Goal: Task Accomplishment & Management: Complete application form

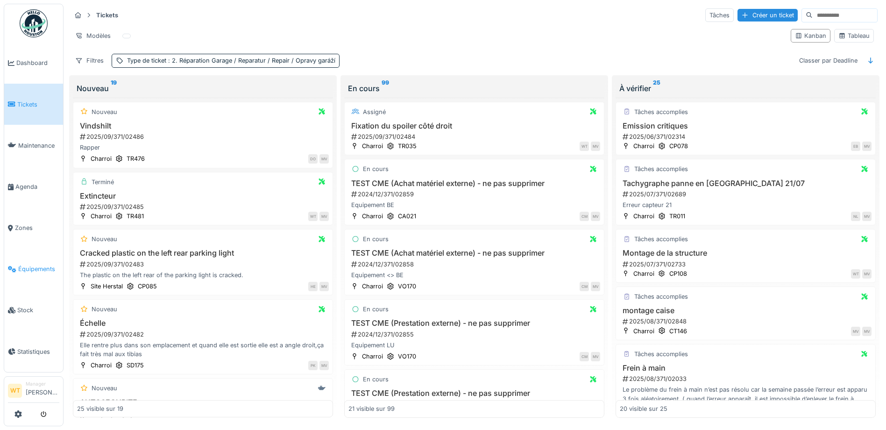
click at [39, 269] on link "Équipements" at bounding box center [33, 269] width 59 height 41
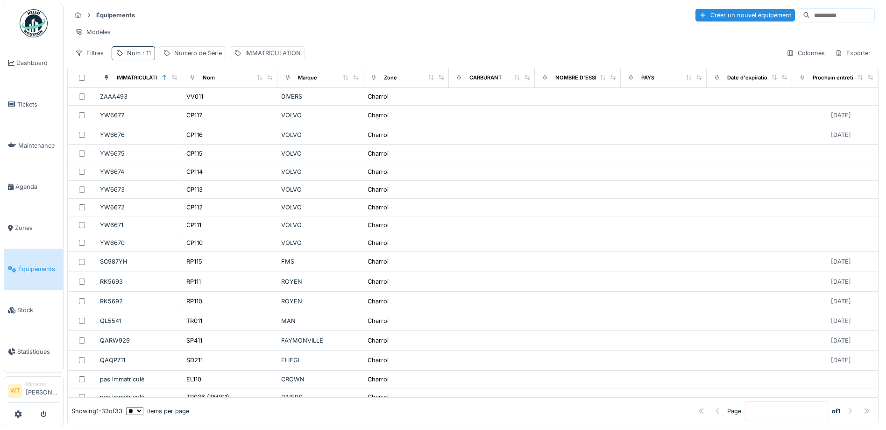
click at [135, 55] on div "Nom : 11" at bounding box center [133, 53] width 43 height 14
click at [201, 104] on icon at bounding box center [197, 105] width 7 height 6
click at [170, 104] on input "Nom" at bounding box center [162, 105] width 93 height 20
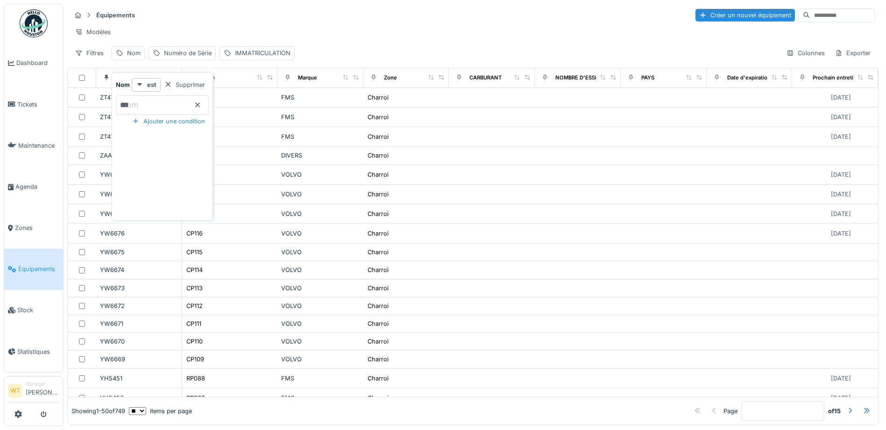
type input "***"
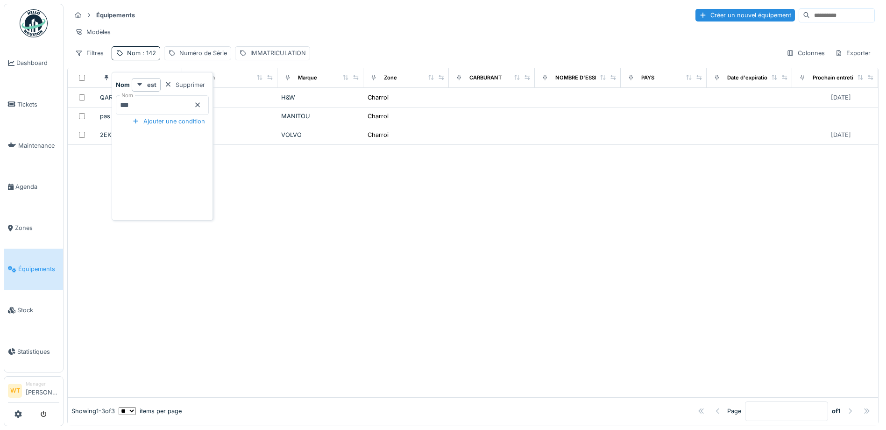
click at [257, 160] on div at bounding box center [473, 271] width 810 height 252
click at [26, 186] on span "Agenda" at bounding box center [37, 186] width 44 height 9
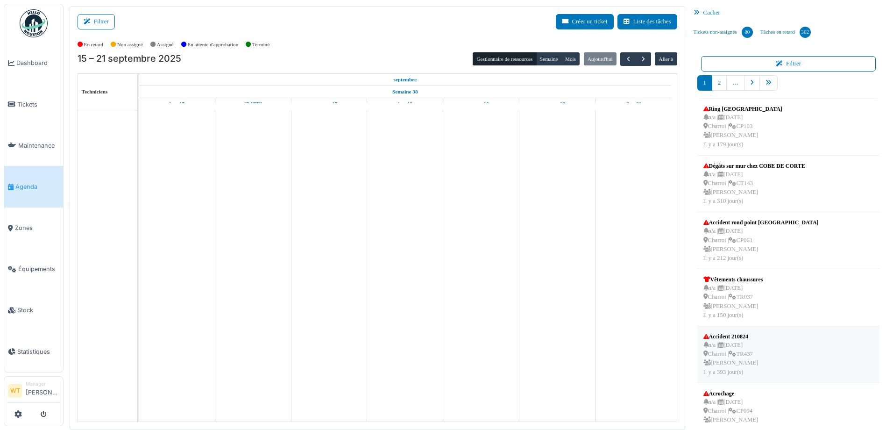
scroll to position [243, 0]
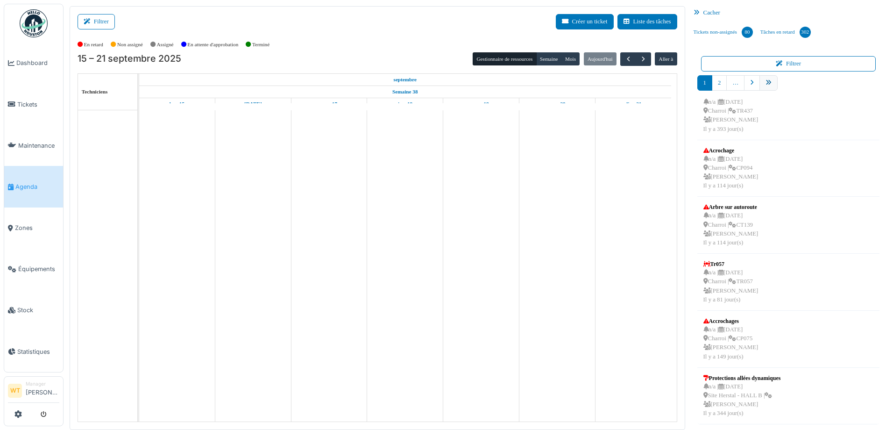
click at [766, 84] on icon "pager" at bounding box center [769, 83] width 6 height 6
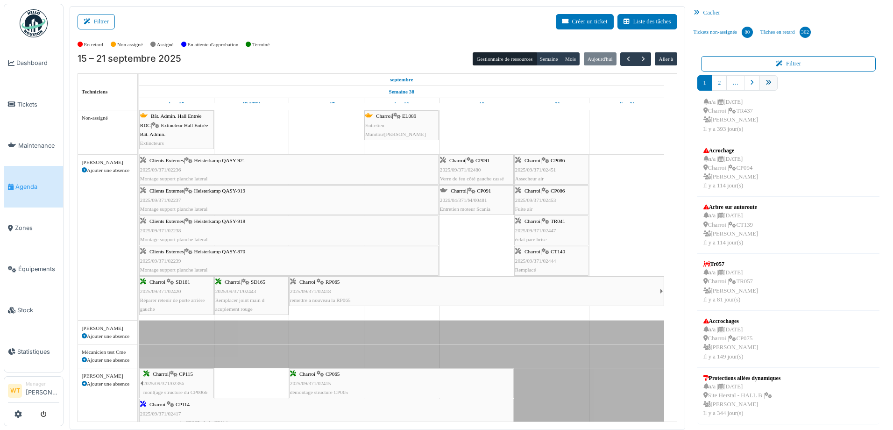
scroll to position [154, 0]
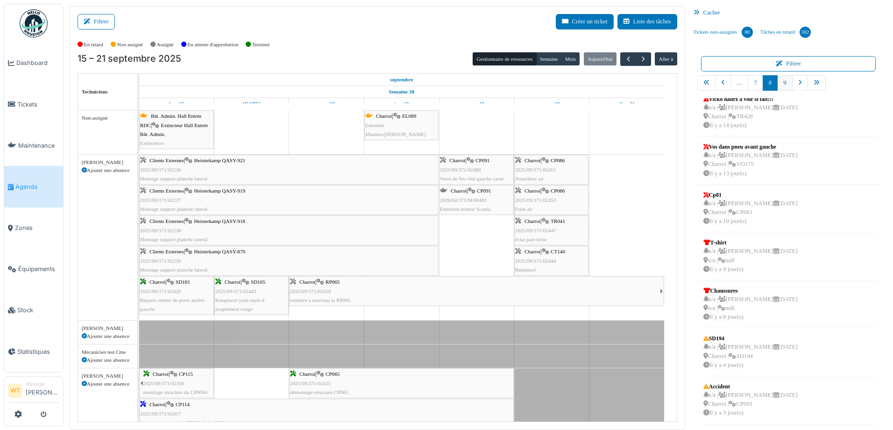
click at [780, 83] on link "9" at bounding box center [784, 82] width 15 height 15
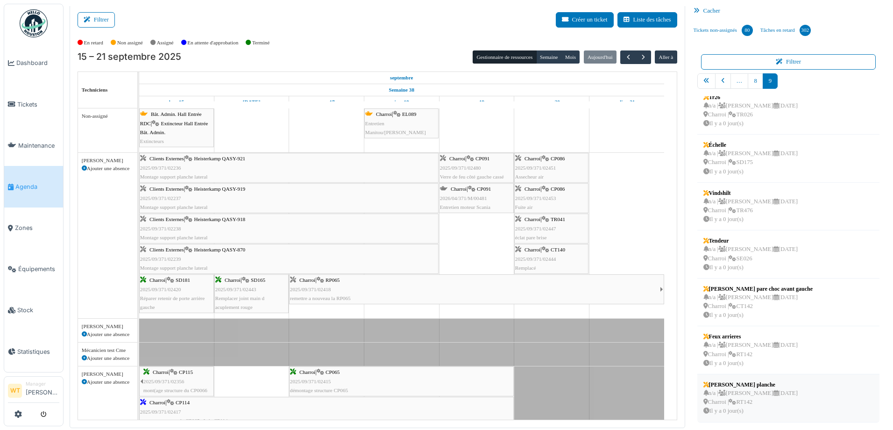
click at [752, 405] on div "n/a | Marc Vasen 26/09/2025 Charroi | RT142 Il y a 0 jour(s)" at bounding box center [750, 402] width 94 height 27
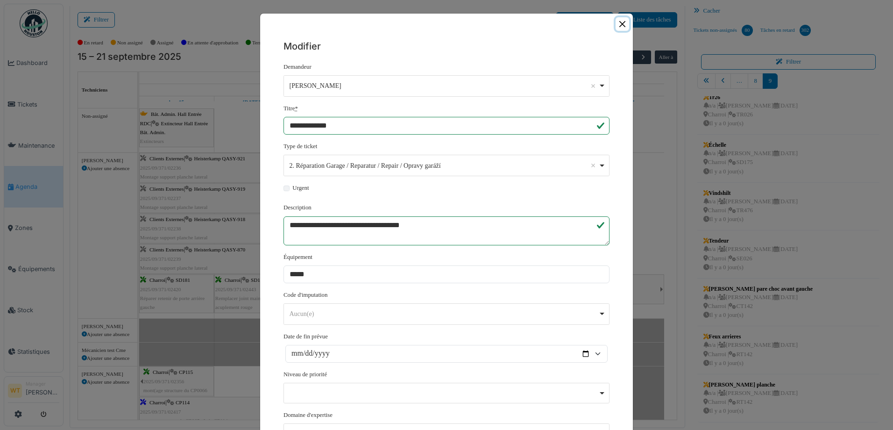
click at [618, 26] on button "Close" at bounding box center [623, 24] width 14 height 14
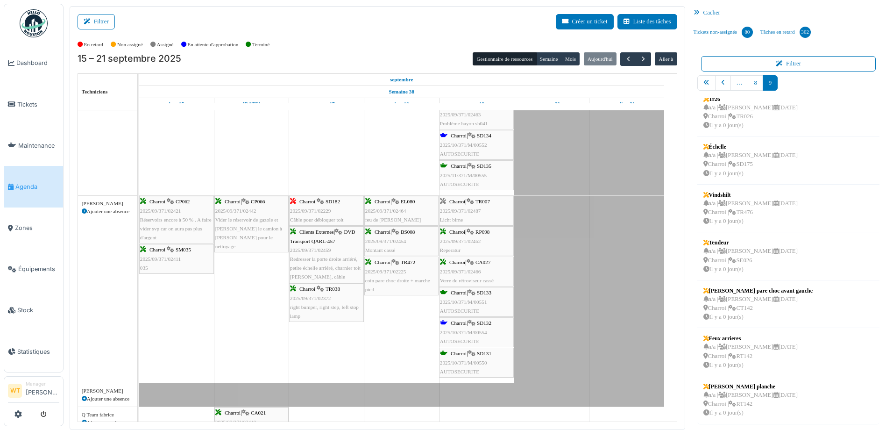
scroll to position [0, 0]
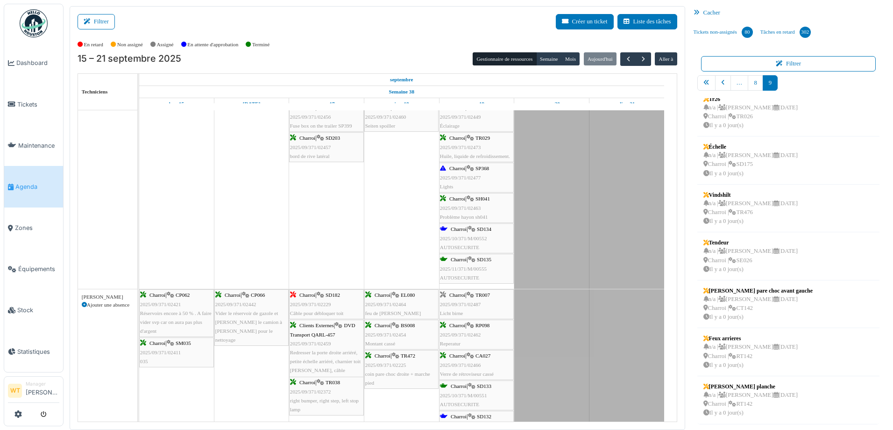
click at [483, 392] on span "2025/10/371/M/00551" at bounding box center [463, 395] width 47 height 6
click at [482, 385] on body "Dashboard Tickets Maintenance Agenda Zones Équipements Stock Statistiques WT Ma…" at bounding box center [446, 215] width 893 height 430
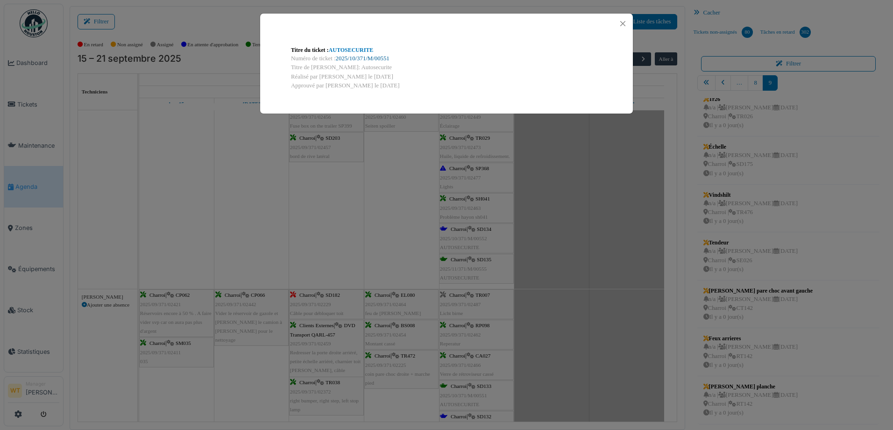
click at [361, 58] on link "2025/10/371/M/00551" at bounding box center [363, 58] width 54 height 7
click at [618, 19] on button "Close" at bounding box center [623, 23] width 13 height 13
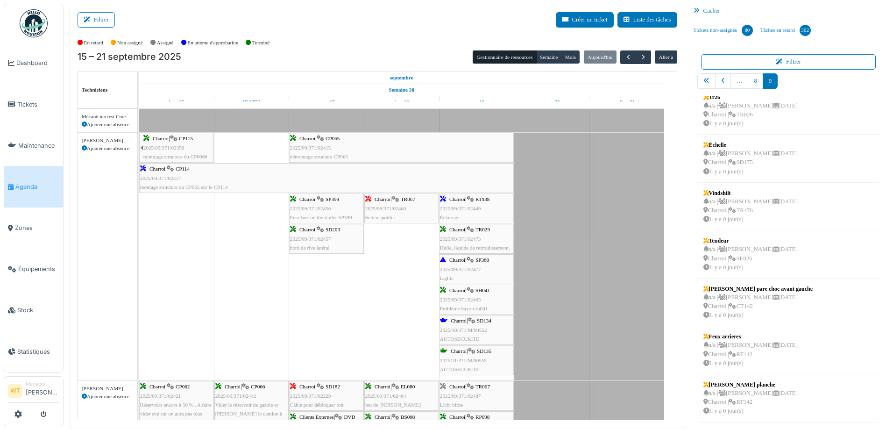
scroll to position [438, 0]
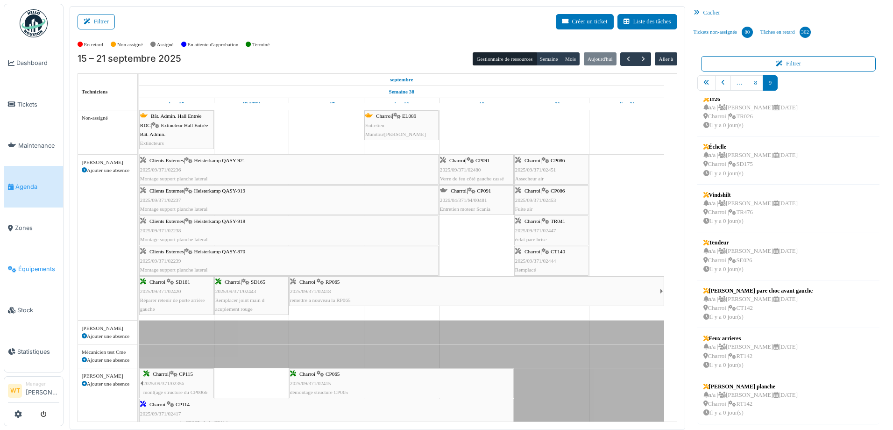
click at [29, 256] on link "Équipements" at bounding box center [33, 269] width 59 height 41
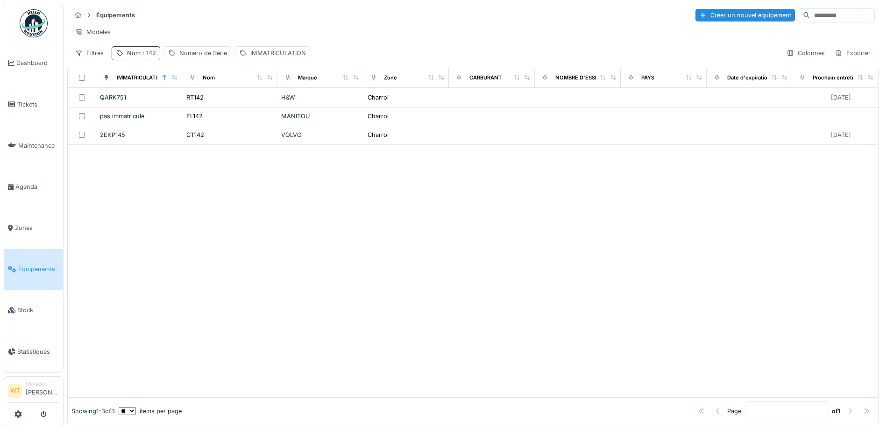
click at [146, 57] on span ": 142" at bounding box center [148, 53] width 15 height 7
click at [201, 107] on icon at bounding box center [197, 105] width 7 height 6
click at [164, 106] on input "Nom" at bounding box center [162, 105] width 93 height 20
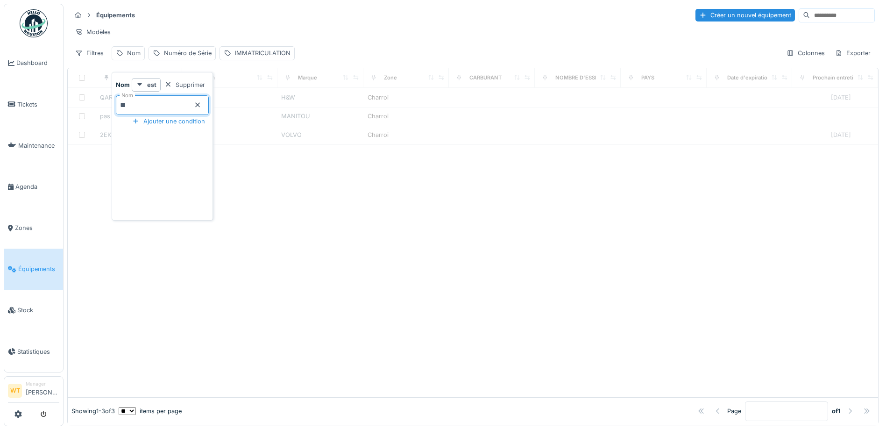
type input "**"
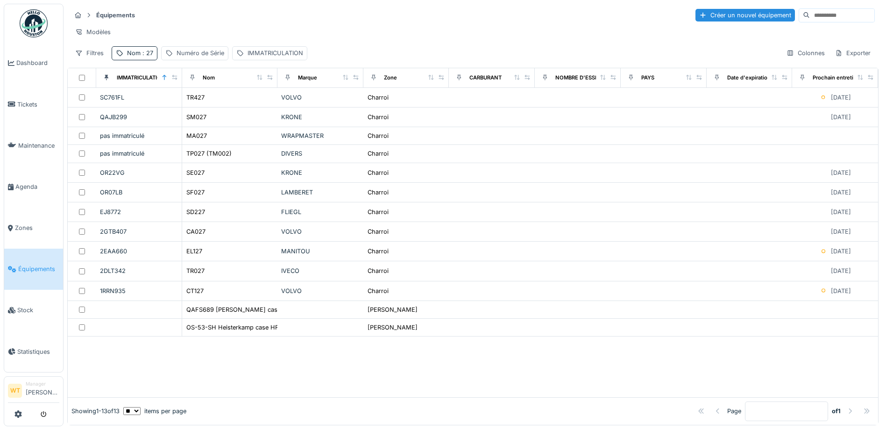
click at [291, 32] on div "Modèles" at bounding box center [473, 32] width 804 height 14
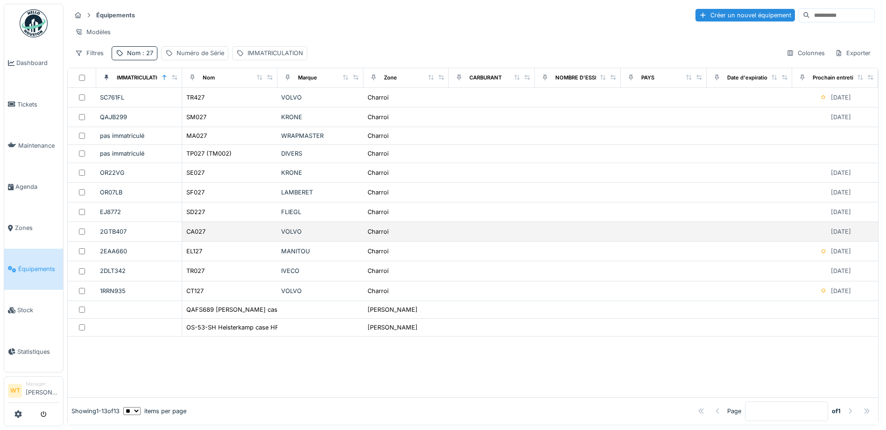
click at [232, 236] on div "CA027" at bounding box center [230, 232] width 88 height 10
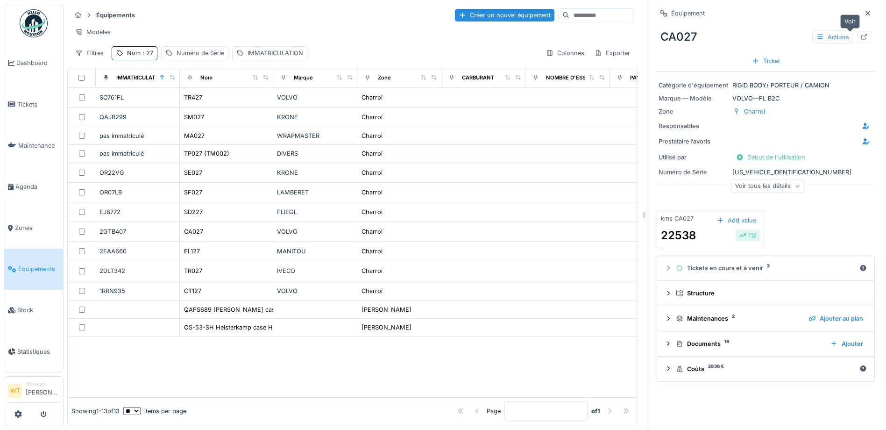
click at [861, 36] on icon at bounding box center [864, 37] width 6 height 6
click at [36, 185] on span "Agenda" at bounding box center [37, 186] width 44 height 9
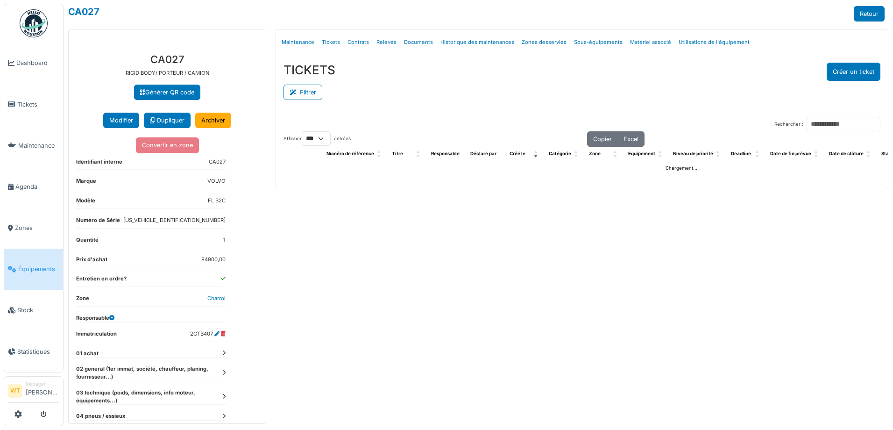
select select "***"
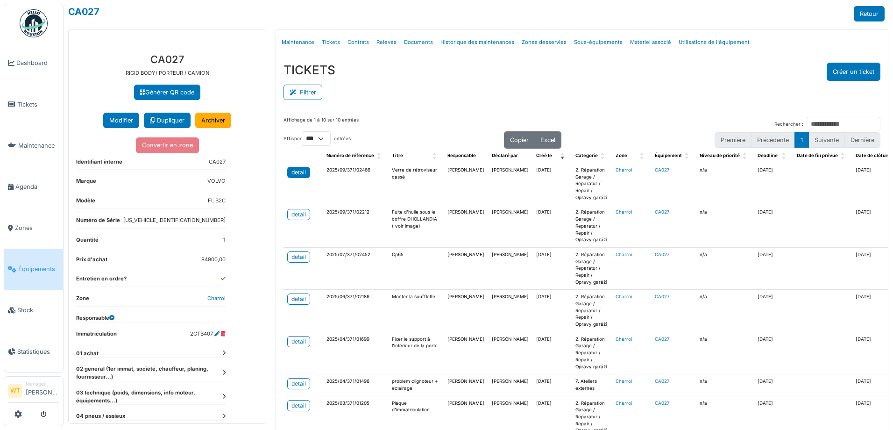
click at [305, 172] on link "detail" at bounding box center [298, 172] width 23 height 11
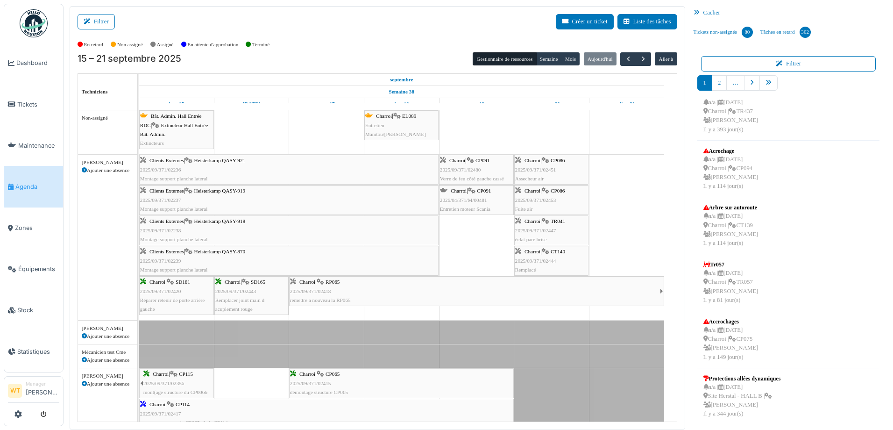
scroll to position [243, 0]
click at [766, 80] on icon "pager" at bounding box center [769, 83] width 6 height 6
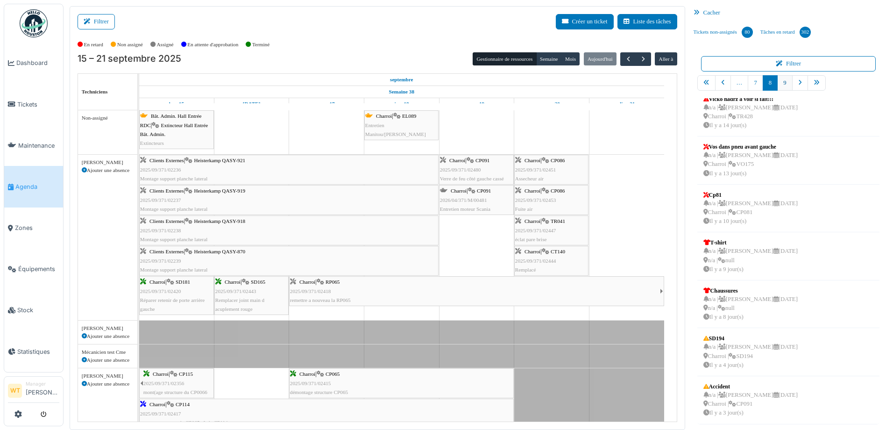
click at [781, 84] on link "9" at bounding box center [784, 82] width 15 height 15
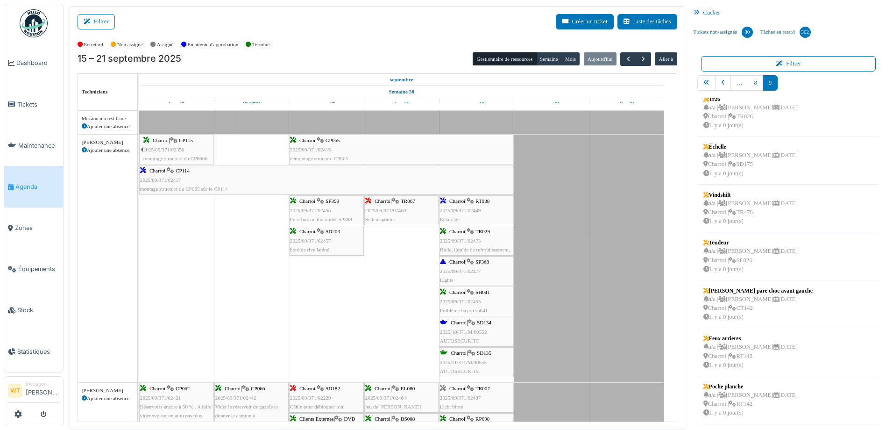
scroll to position [0, 0]
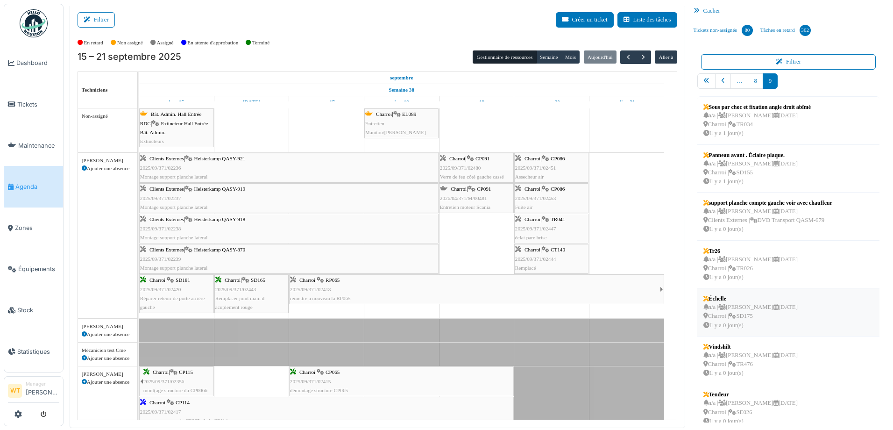
click at [770, 299] on div "Échelle" at bounding box center [750, 298] width 94 height 8
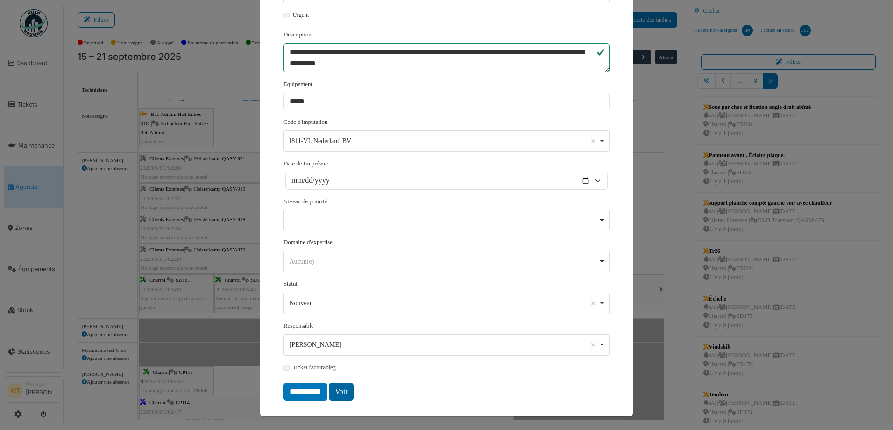
click at [342, 390] on link "Voir" at bounding box center [341, 392] width 25 height 18
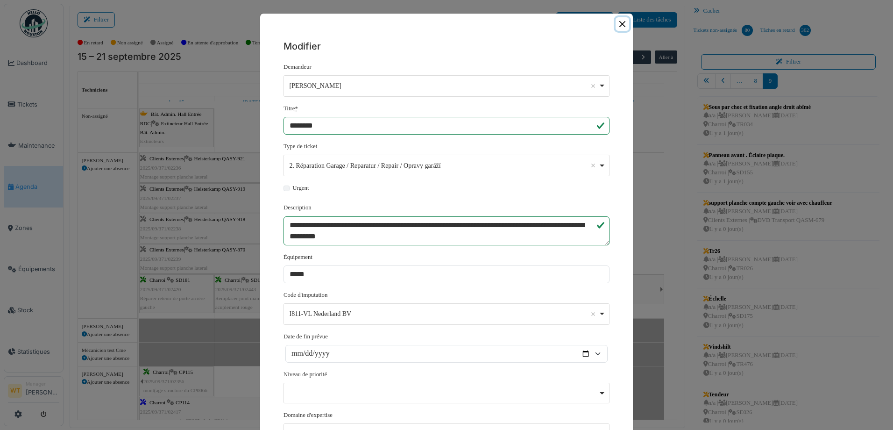
click at [616, 22] on button "Close" at bounding box center [623, 24] width 14 height 14
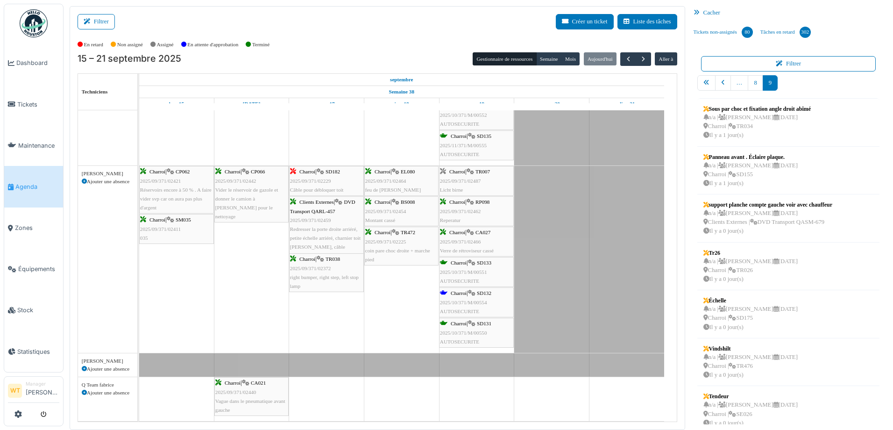
scroll to position [531, 0]
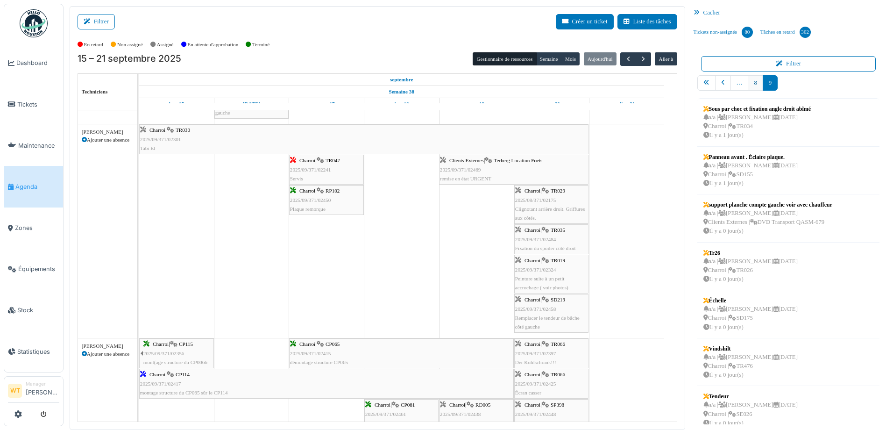
click at [754, 90] on link "8" at bounding box center [755, 82] width 15 height 15
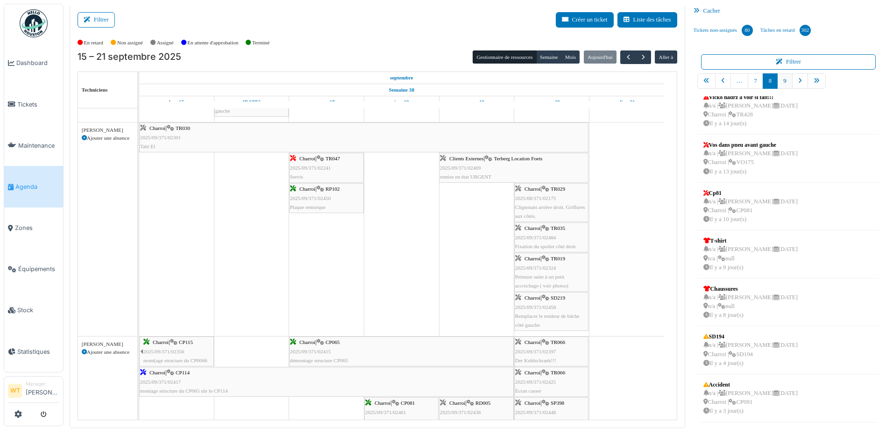
click at [777, 83] on link "9" at bounding box center [784, 80] width 15 height 15
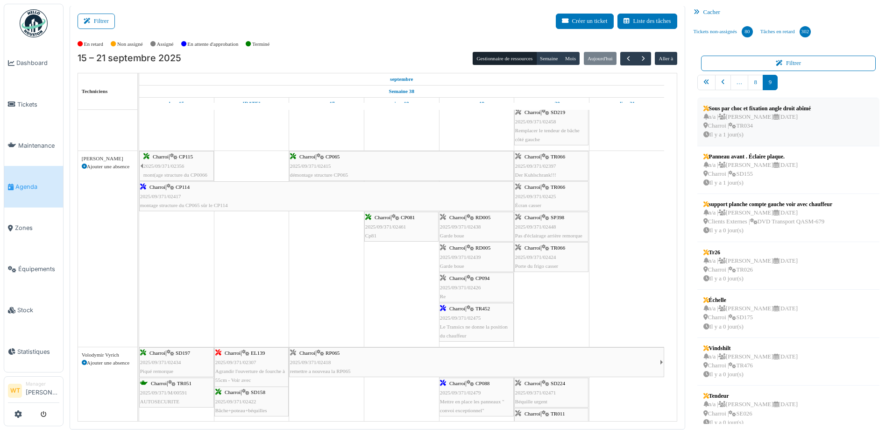
scroll to position [0, 0]
click at [751, 81] on link "8" at bounding box center [755, 82] width 15 height 15
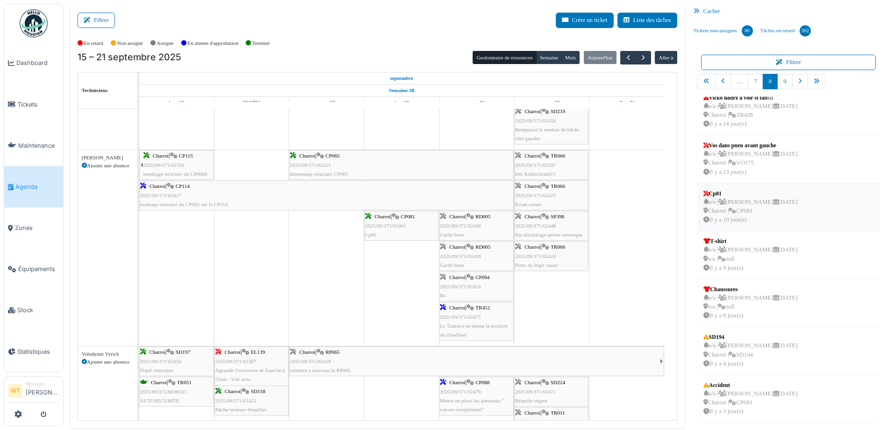
scroll to position [2, 0]
click at [777, 75] on link "9" at bounding box center [784, 80] width 15 height 15
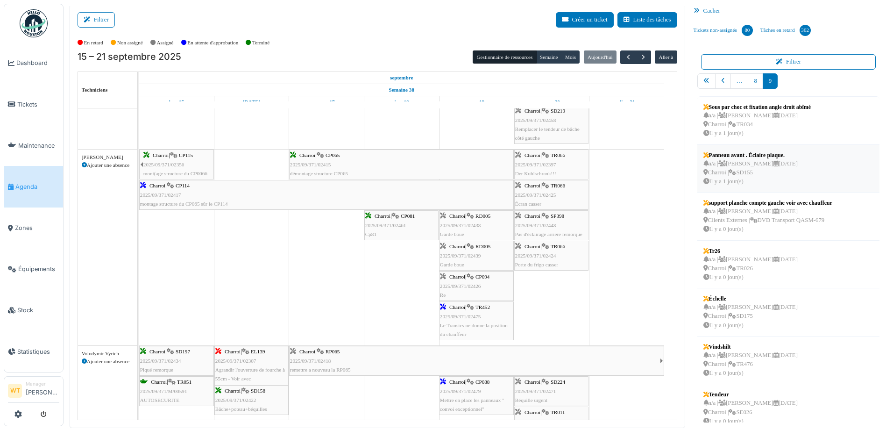
scroll to position [0, 0]
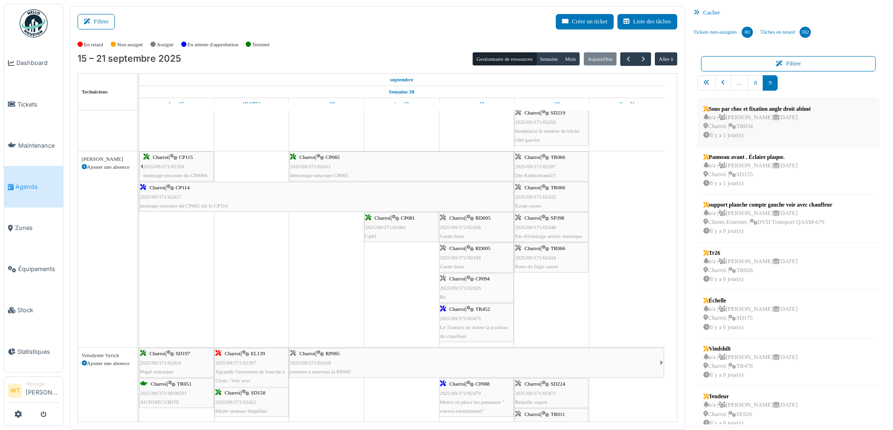
click at [757, 126] on div "n/a | Marc Vasen 25/09/2025 Charroi | TR034 Il y a 1 jour(s)" at bounding box center [757, 126] width 108 height 27
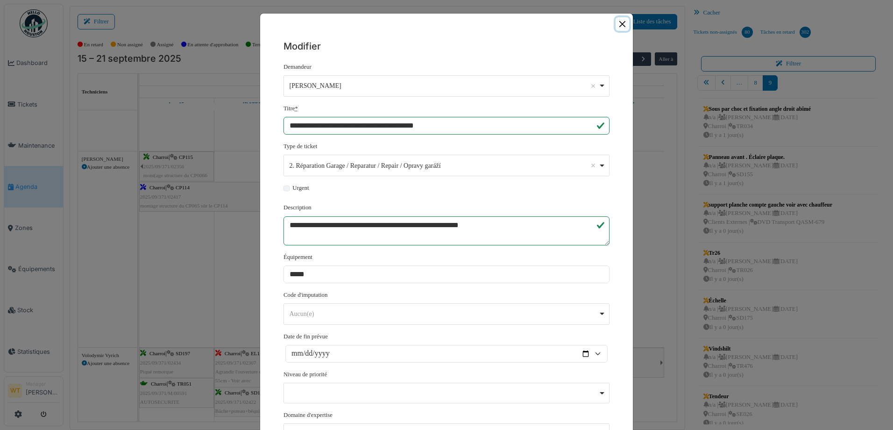
click at [619, 27] on button "Close" at bounding box center [623, 24] width 14 height 14
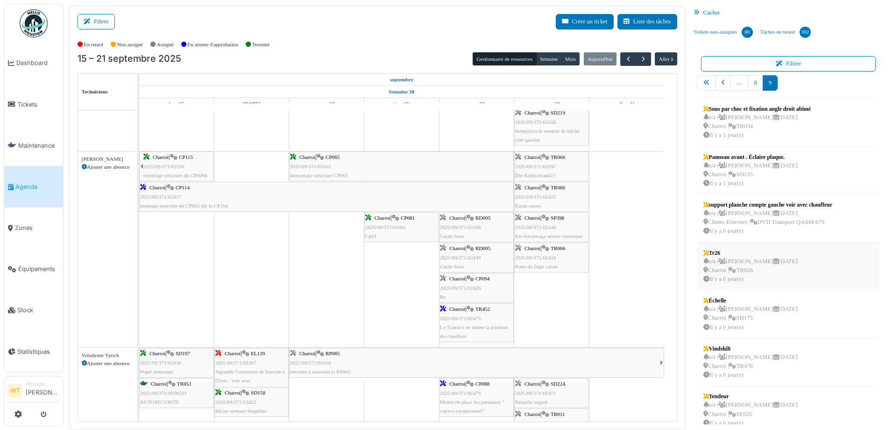
click at [742, 269] on div "n/a | Marc Vasen 26/09/2025 Charroi | TR026 Il y a 0 jour(s)" at bounding box center [750, 270] width 94 height 27
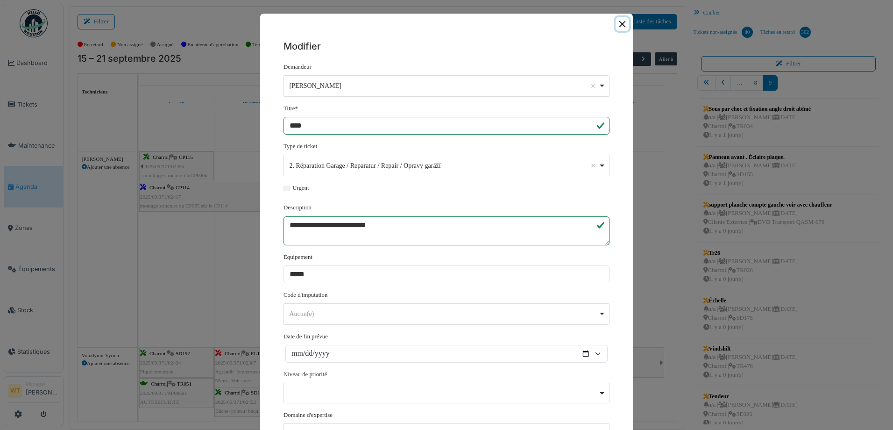
click at [616, 20] on button "Close" at bounding box center [623, 24] width 14 height 14
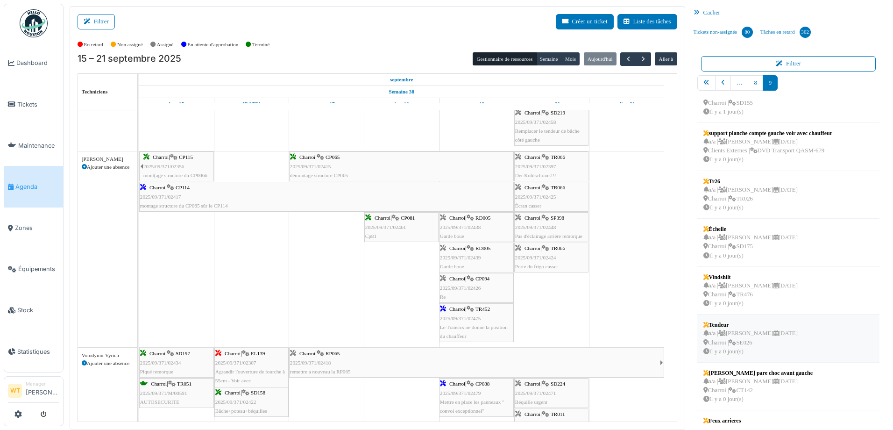
scroll to position [140, 0]
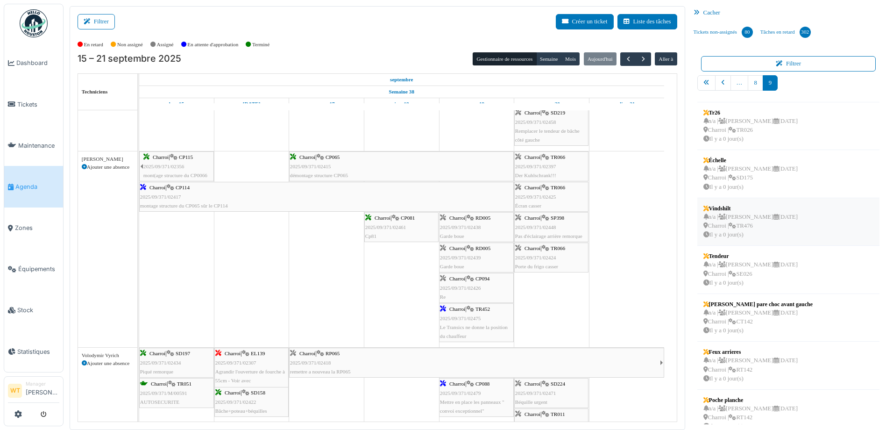
click at [722, 230] on div "n/a | Marc Vasen 26/09/2025 Charroi | TR476 Il y a 0 jour(s)" at bounding box center [750, 226] width 94 height 27
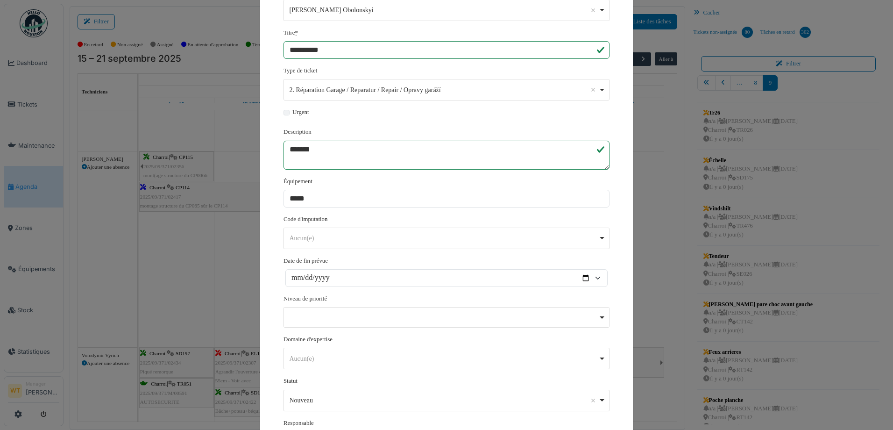
scroll to position [173, 0]
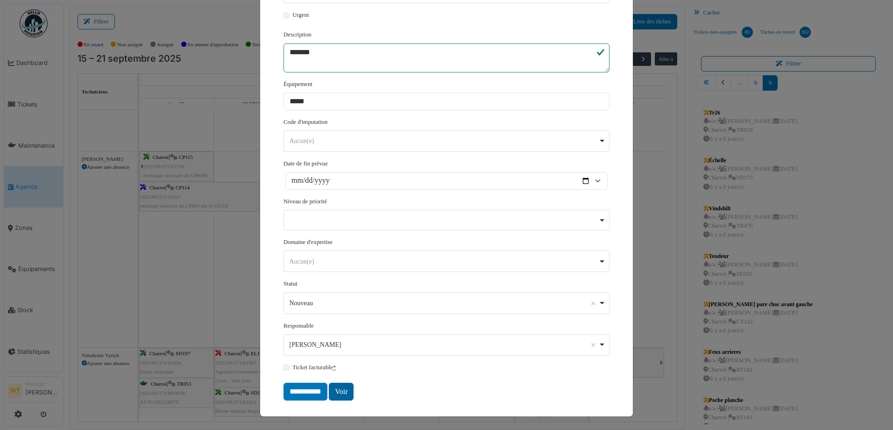
click at [336, 386] on link "Voir" at bounding box center [341, 392] width 25 height 18
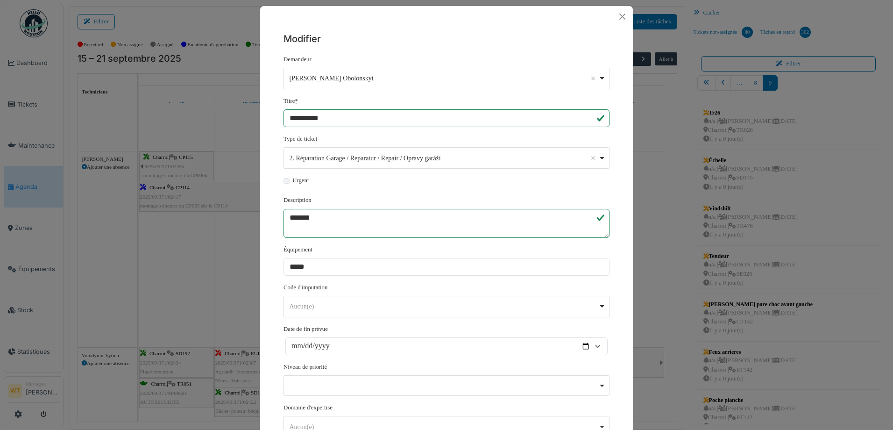
scroll to position [0, 0]
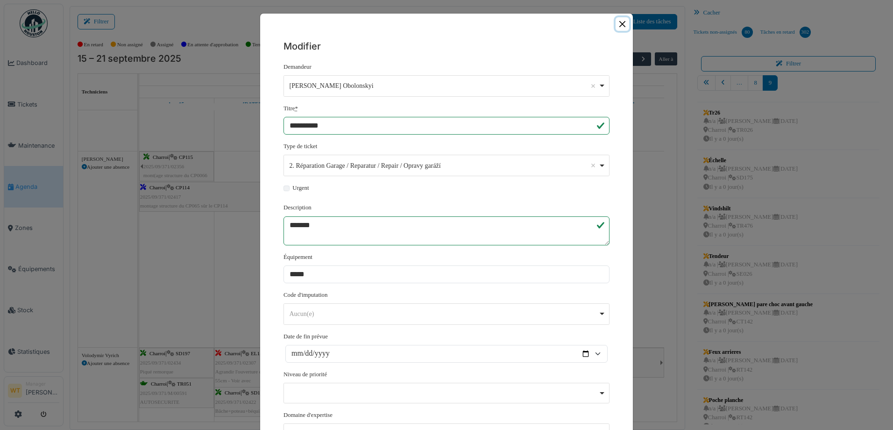
click at [616, 20] on button "Close" at bounding box center [623, 24] width 14 height 14
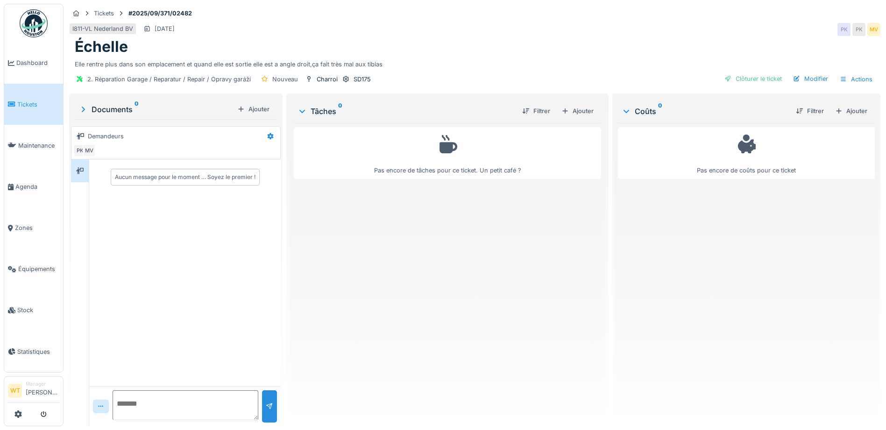
click at [178, 413] on textarea at bounding box center [186, 405] width 146 height 30
type textarea "**********"
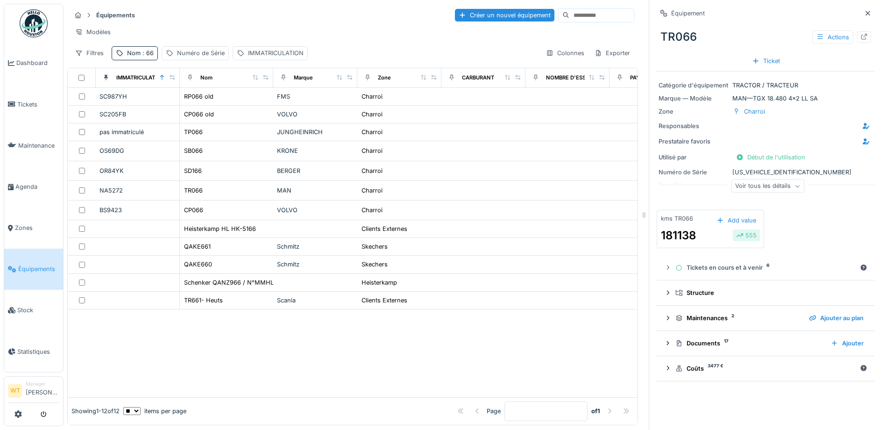
click at [50, 264] on span "Équipements" at bounding box center [38, 268] width 41 height 9
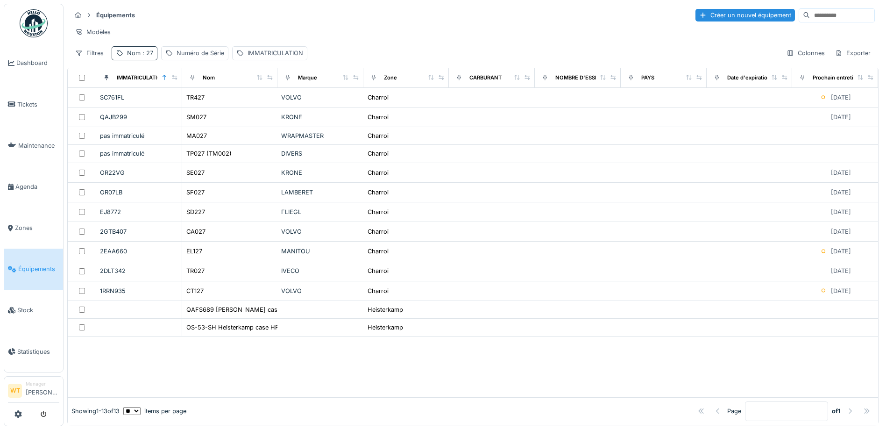
click at [141, 56] on div "Nom : 27" at bounding box center [140, 53] width 26 height 9
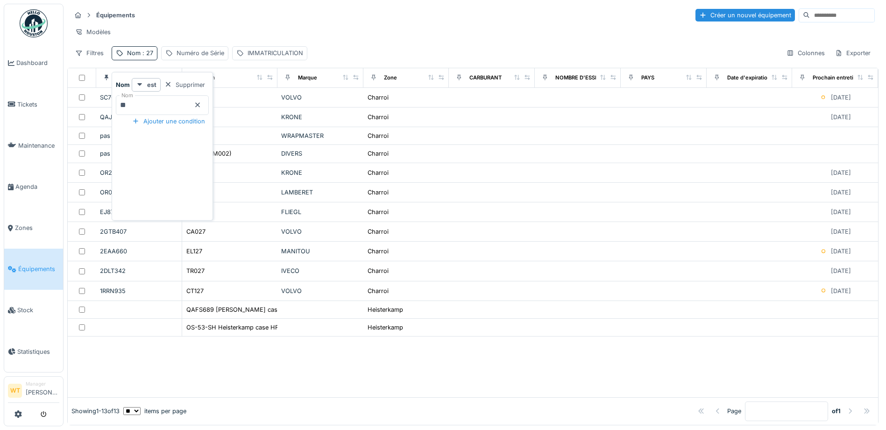
click at [200, 104] on icon at bounding box center [197, 105] width 5 height 5
click at [186, 107] on input "Nom" at bounding box center [162, 105] width 93 height 20
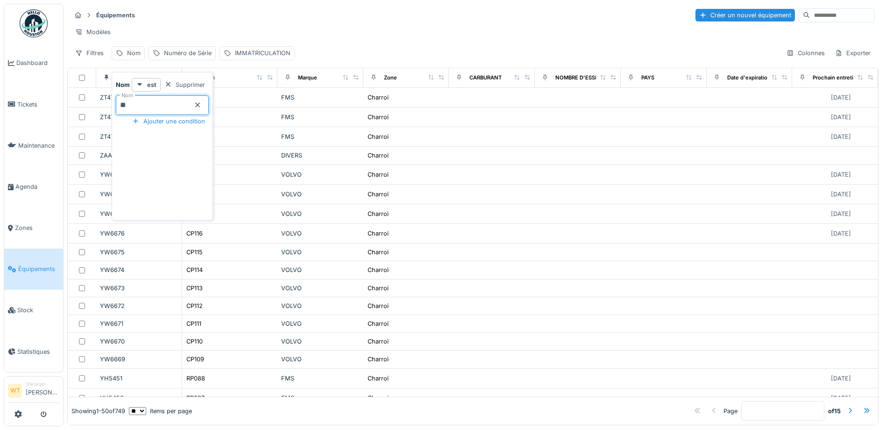
type input "***"
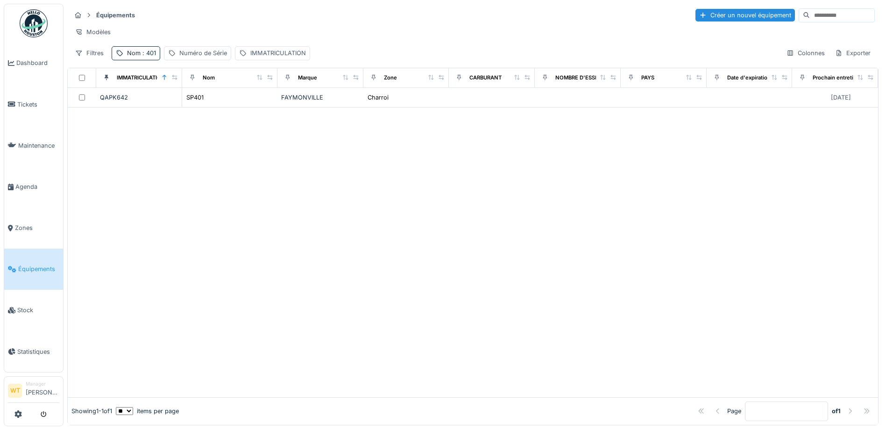
click at [391, 137] on div at bounding box center [473, 252] width 810 height 290
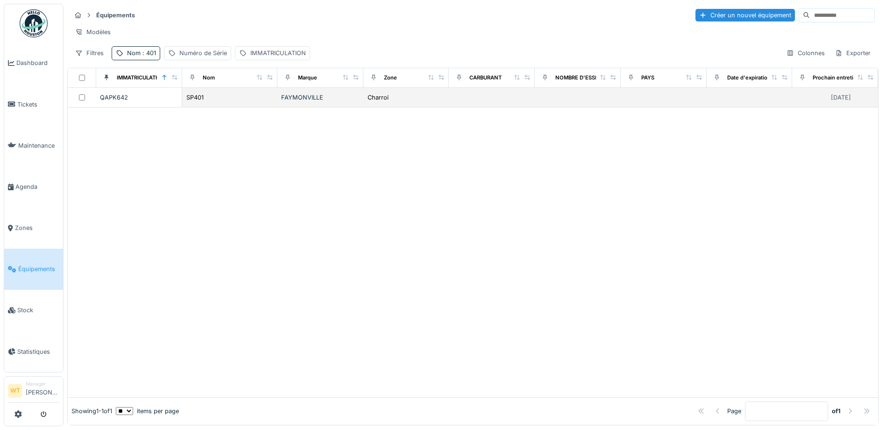
click at [331, 102] on div "FAYMONVILLE" at bounding box center [320, 97] width 78 height 9
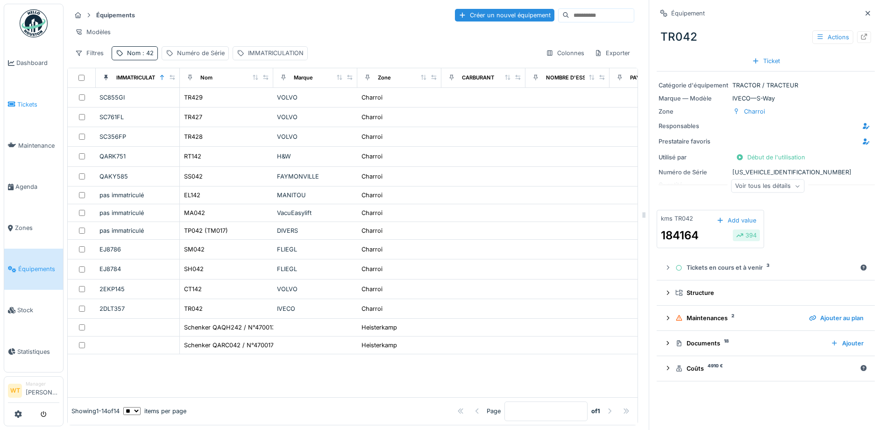
click at [19, 105] on span "Tickets" at bounding box center [38, 104] width 42 height 9
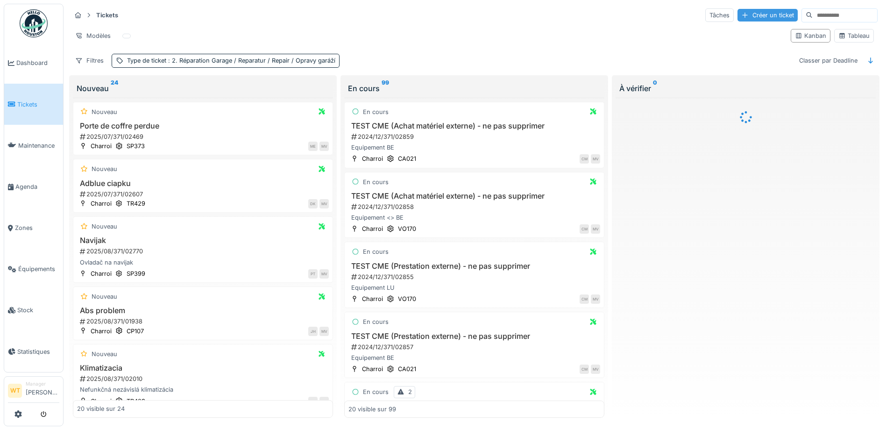
click at [748, 14] on div "Créer un ticket" at bounding box center [768, 15] width 60 height 13
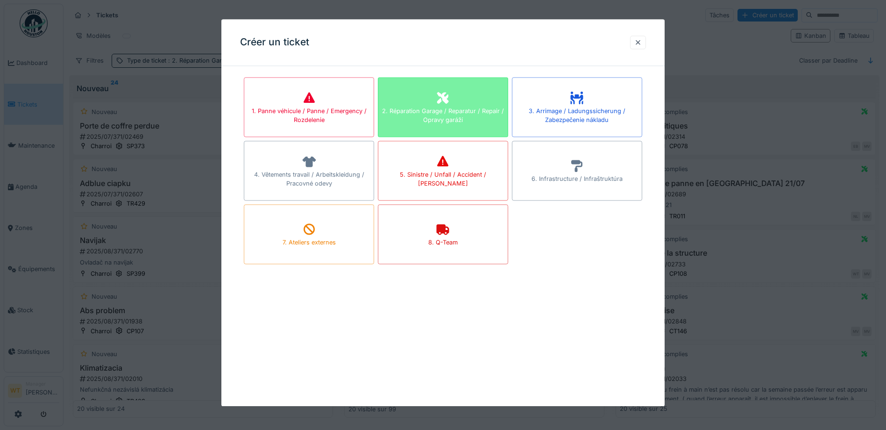
click at [430, 114] on div "2. Réparation Garage / Reparatur / Repair / Opravy garáží" at bounding box center [442, 116] width 129 height 18
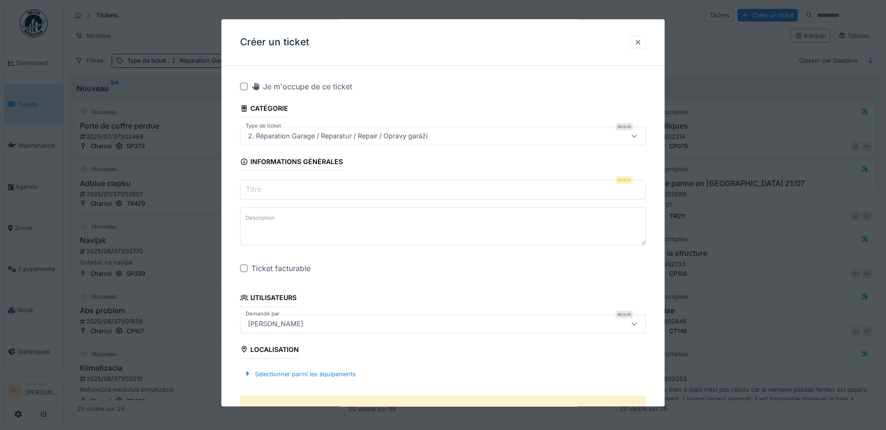
click at [301, 192] on input "Titre" at bounding box center [443, 190] width 406 height 20
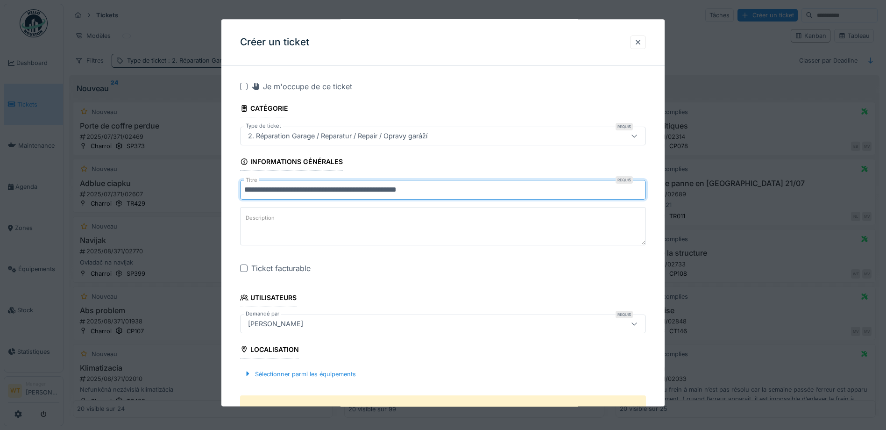
type input "**********"
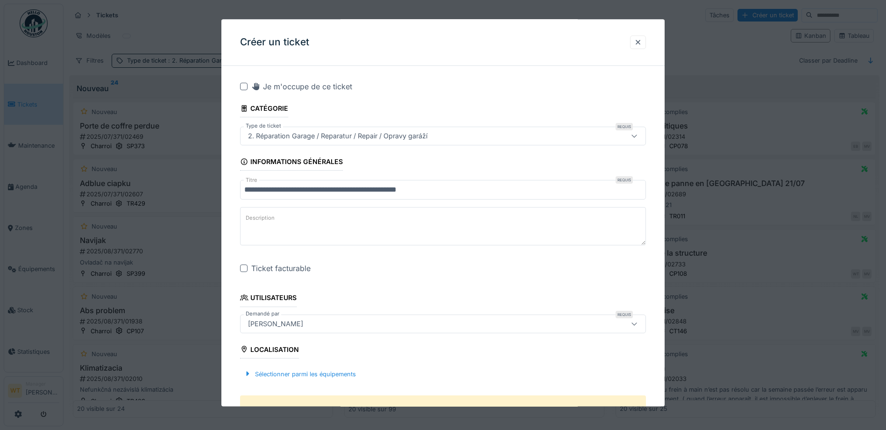
click at [245, 265] on div at bounding box center [243, 268] width 7 height 7
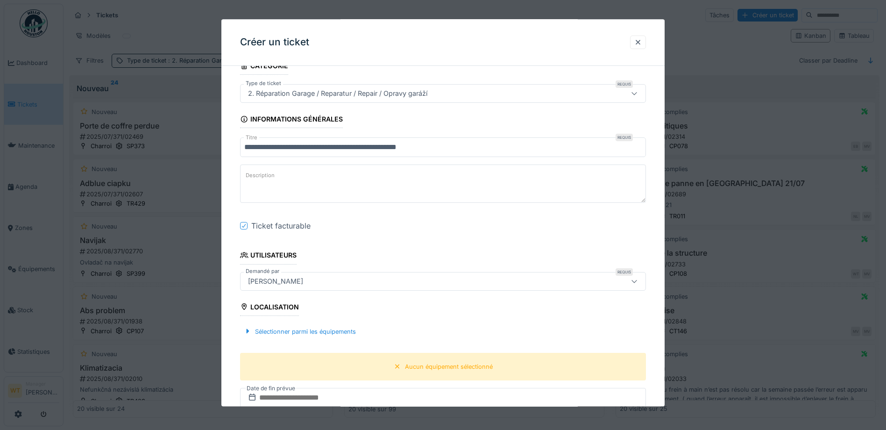
scroll to position [93, 0]
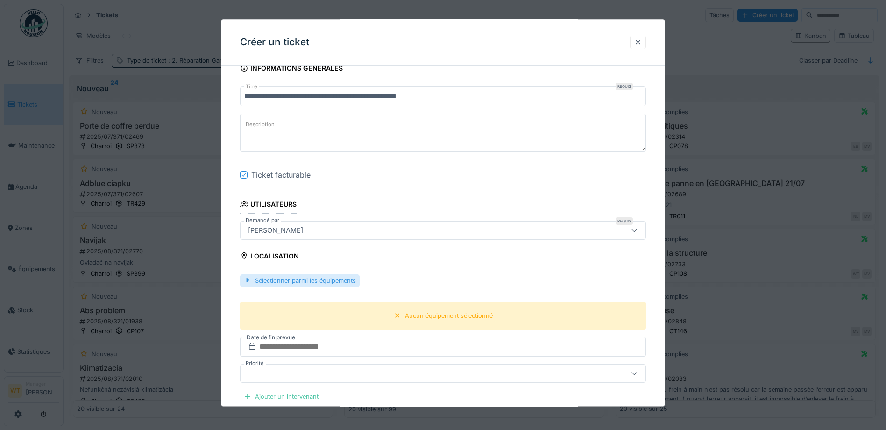
click at [318, 280] on div "Sélectionner parmi les équipements" at bounding box center [300, 280] width 120 height 13
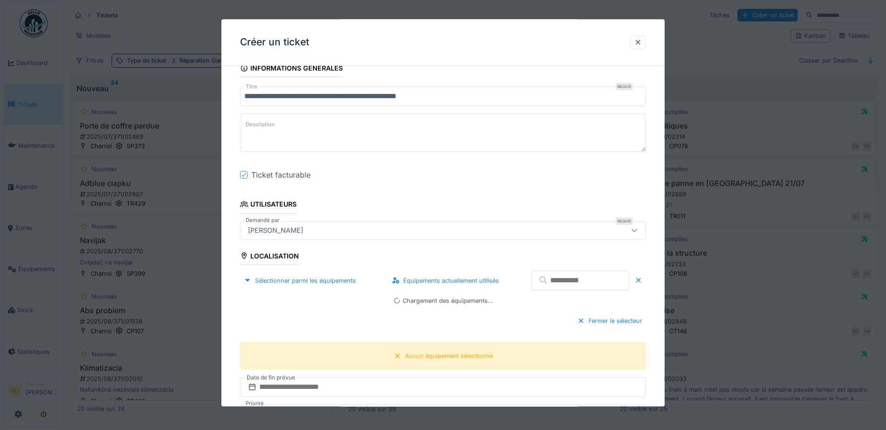
click at [547, 284] on input "text" at bounding box center [580, 281] width 98 height 20
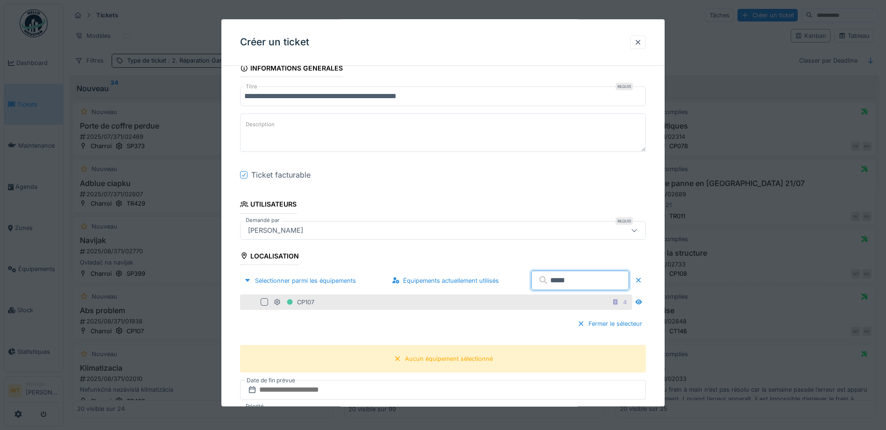
type input "*****"
click at [317, 302] on div "CP107 4" at bounding box center [452, 302] width 356 height 12
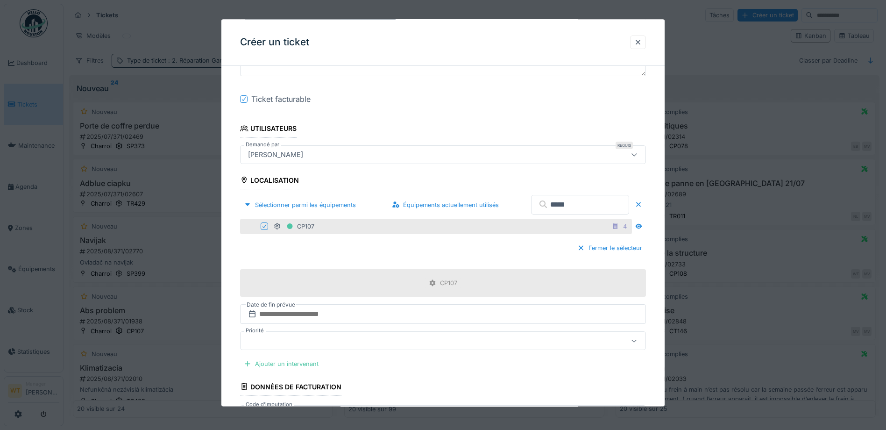
scroll to position [234, 0]
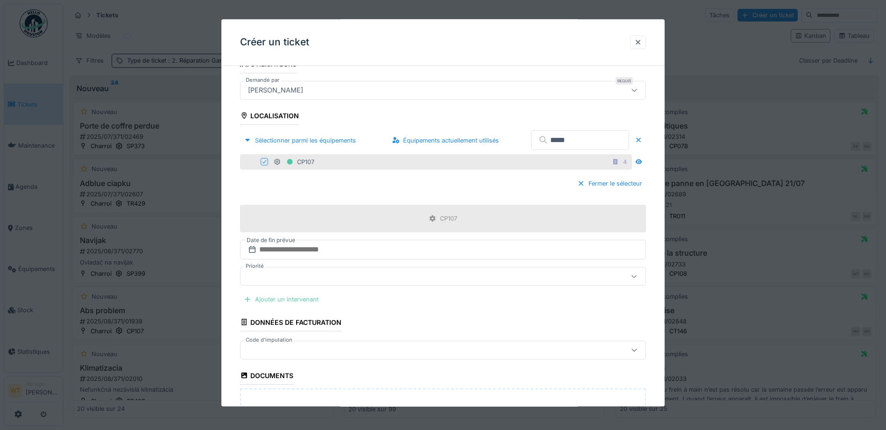
click at [305, 299] on div "Ajouter un intervenant" at bounding box center [281, 299] width 82 height 13
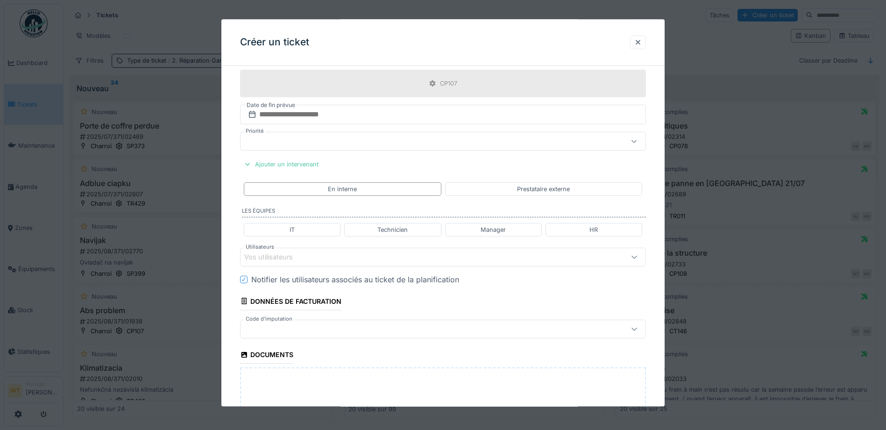
scroll to position [374, 0]
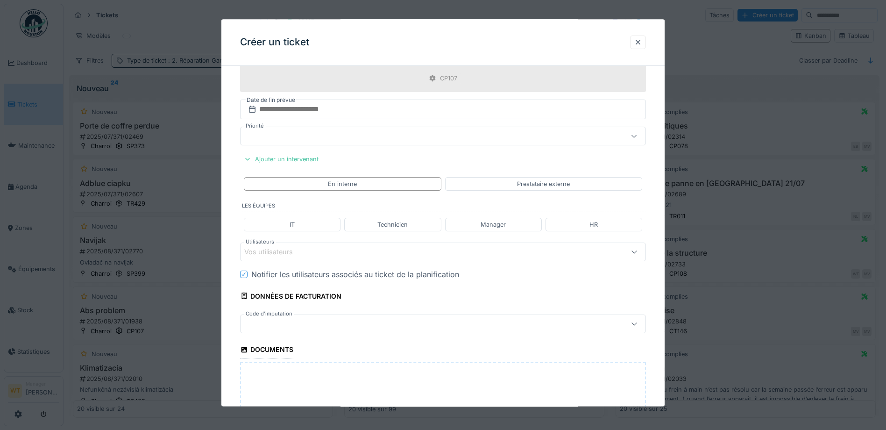
click at [339, 255] on div "Vos utilisateurs" at bounding box center [419, 252] width 350 height 10
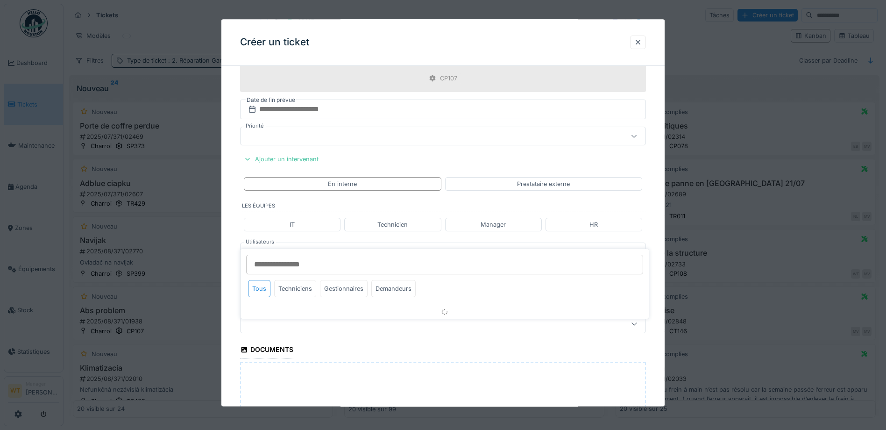
scroll to position [413, 0]
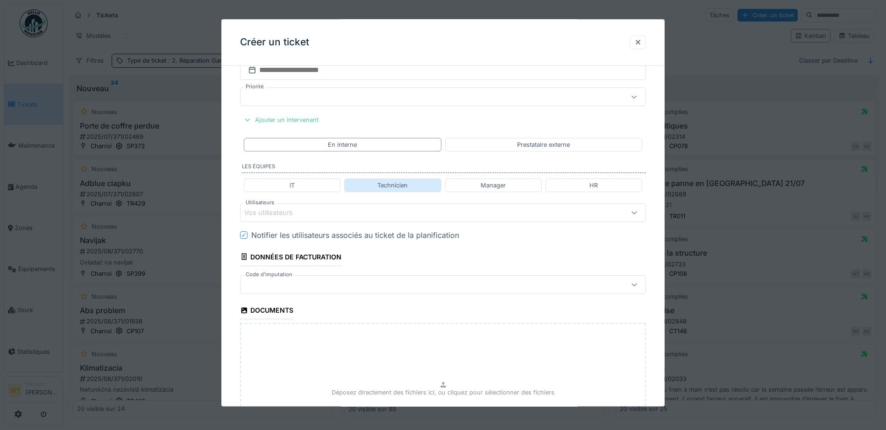
click at [412, 184] on div "Technicien" at bounding box center [392, 185] width 97 height 14
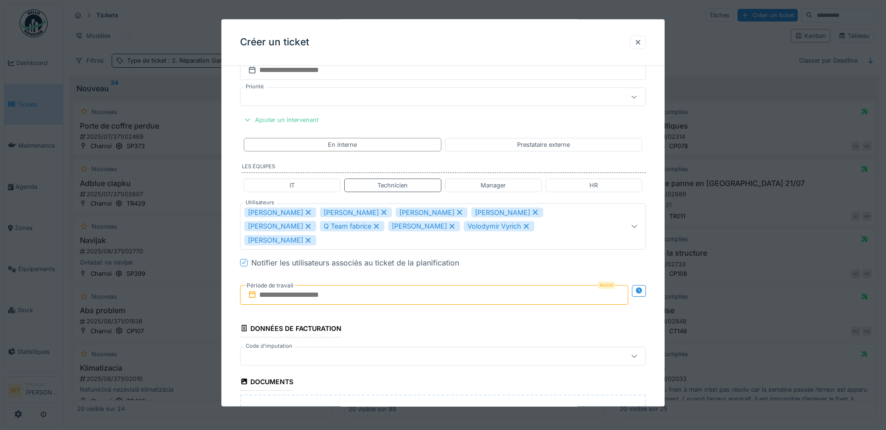
click at [380, 211] on icon at bounding box center [384, 212] width 8 height 7
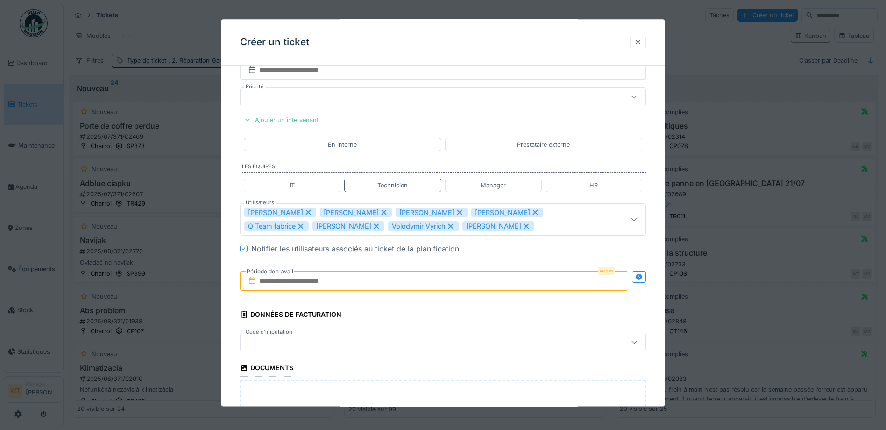
click at [345, 211] on div "[PERSON_NAME]" at bounding box center [356, 212] width 72 height 10
click at [380, 212] on icon at bounding box center [384, 212] width 8 height 7
click at [380, 213] on icon at bounding box center [384, 212] width 8 height 7
click at [306, 212] on icon at bounding box center [308, 212] width 5 height 5
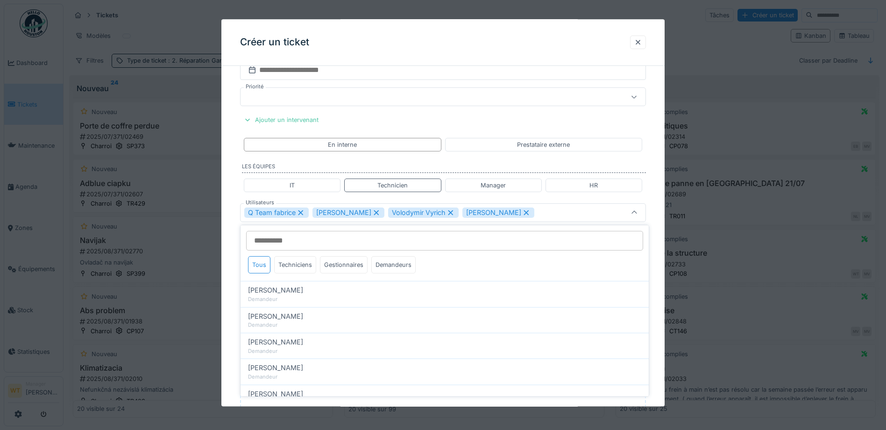
click at [374, 214] on icon at bounding box center [376, 212] width 5 height 5
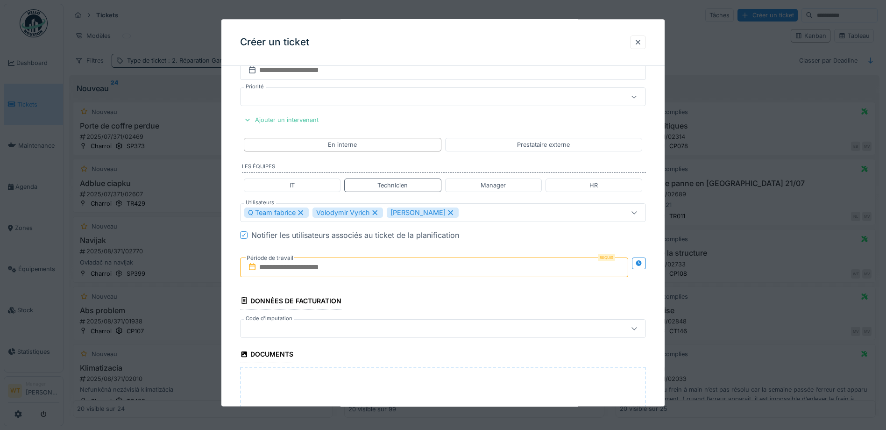
click at [376, 214] on icon at bounding box center [375, 212] width 5 height 5
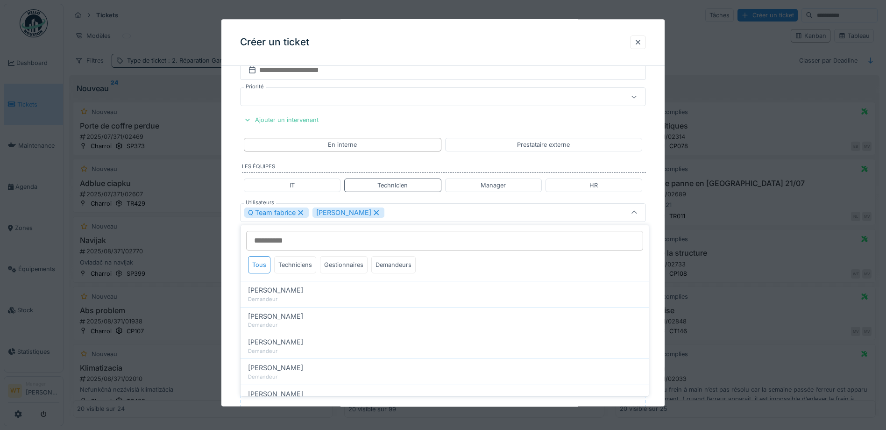
click at [381, 215] on icon at bounding box center [376, 212] width 8 height 7
type input "****"
click at [399, 215] on div "Q Team fabrice" at bounding box center [419, 212] width 350 height 10
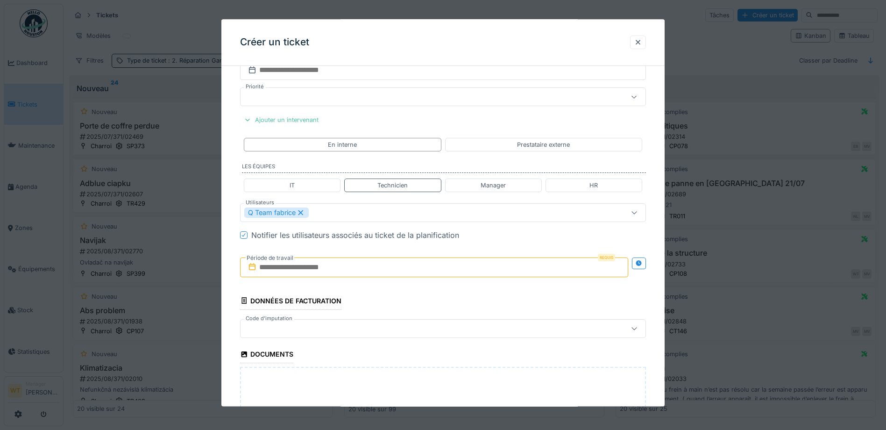
click at [342, 266] on input "text" at bounding box center [434, 267] width 388 height 20
click at [418, 374] on div "24" at bounding box center [420, 374] width 13 height 13
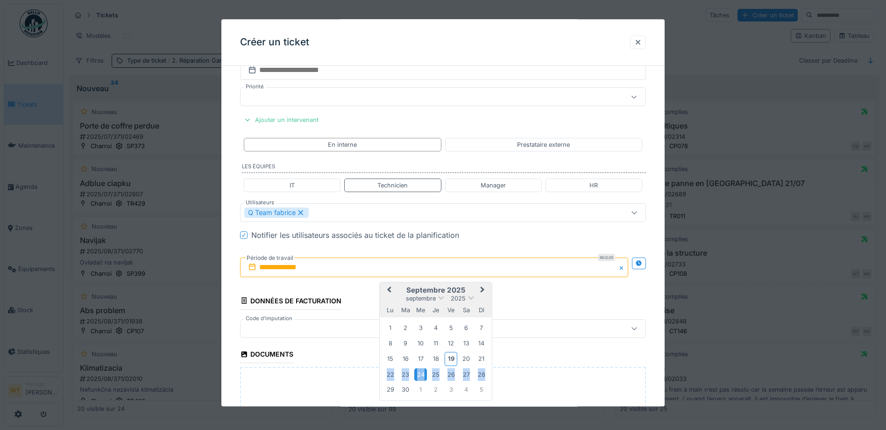
click at [418, 374] on div "24" at bounding box center [420, 374] width 13 height 13
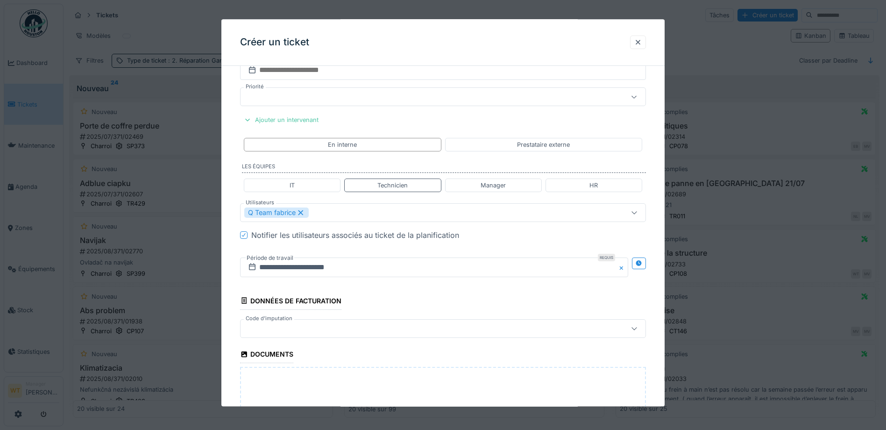
click at [314, 326] on div at bounding box center [419, 328] width 350 height 10
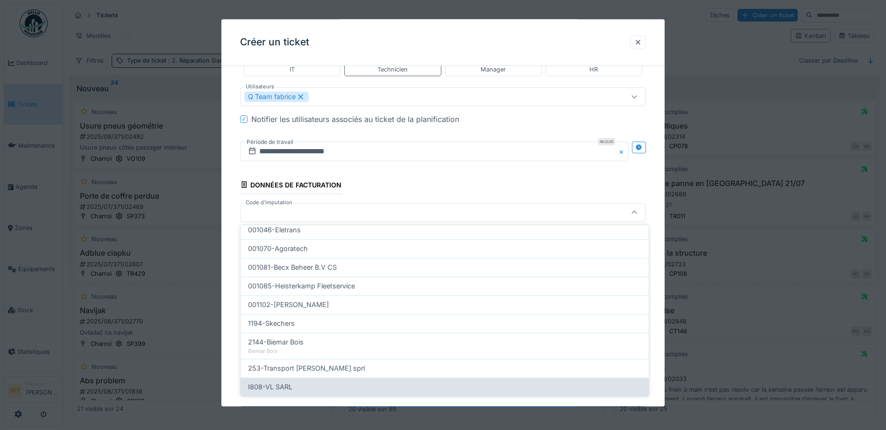
scroll to position [298, 0]
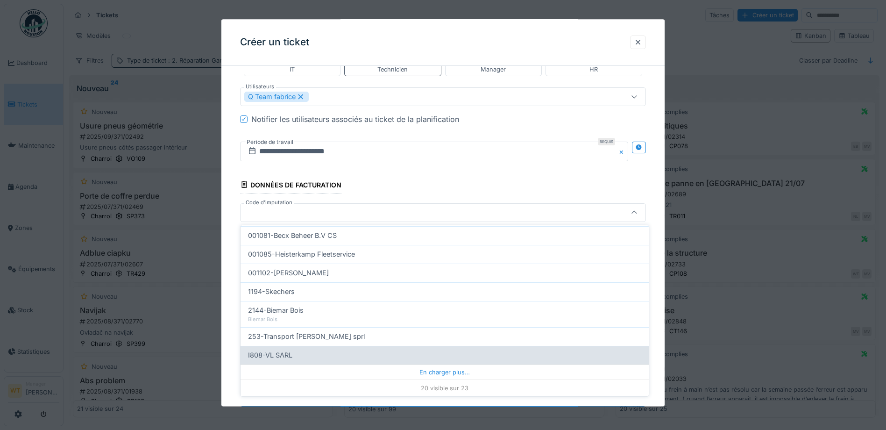
drag, startPoint x: 431, startPoint y: 369, endPoint x: 385, endPoint y: 365, distance: 46.4
click at [428, 369] on div "En charger plus…" at bounding box center [445, 371] width 408 height 15
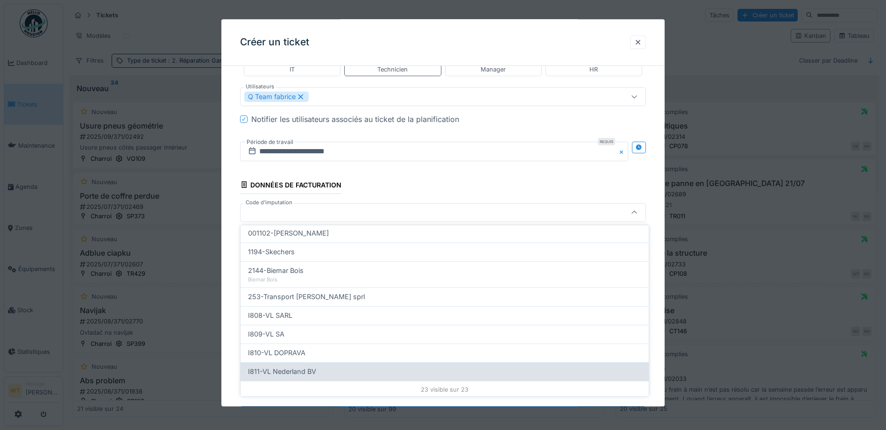
scroll to position [340, 0]
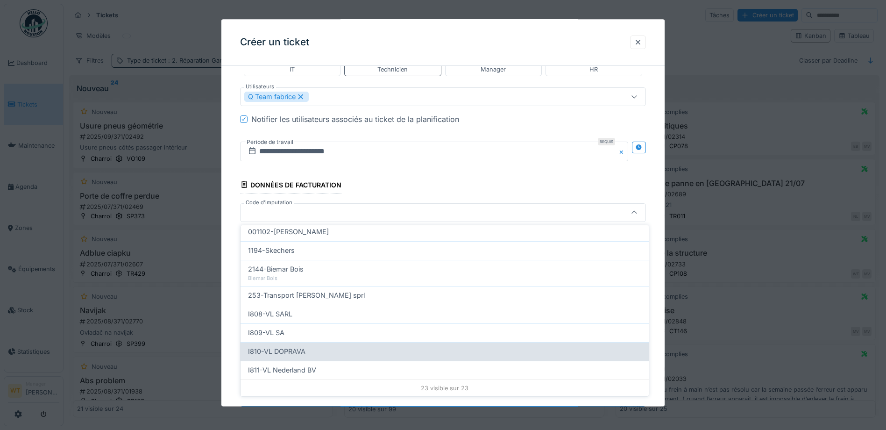
click at [326, 352] on div "I810-VL DOPRAVA" at bounding box center [444, 351] width 393 height 10
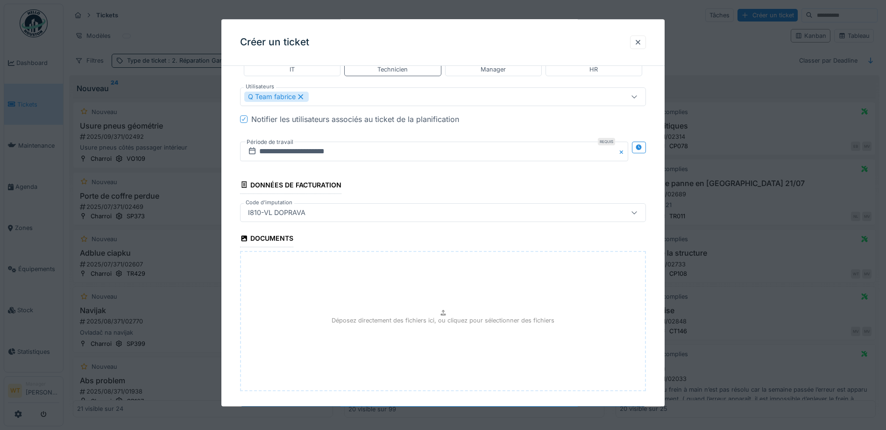
type input "***"
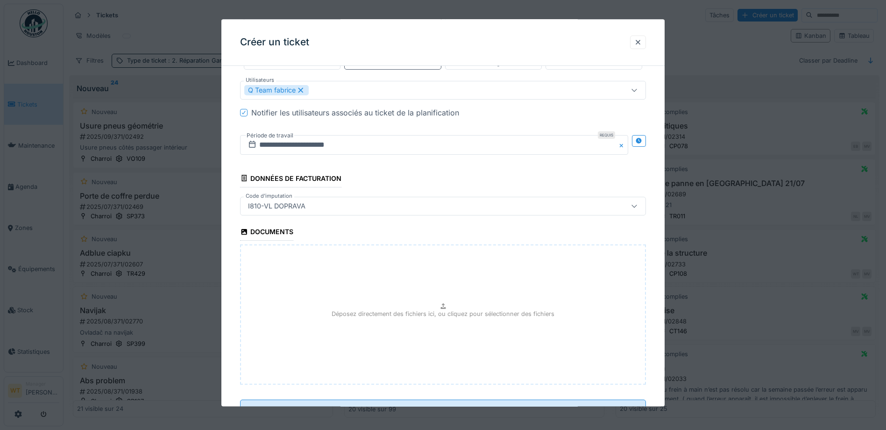
scroll to position [575, 0]
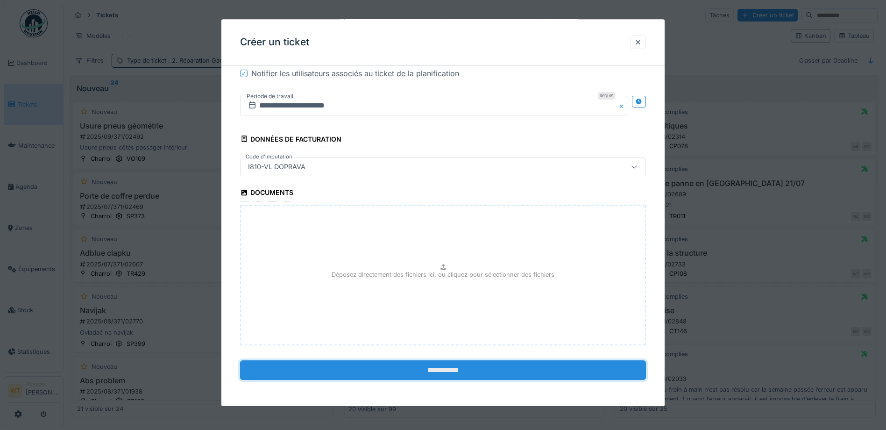
click at [436, 374] on input "**********" at bounding box center [443, 370] width 406 height 20
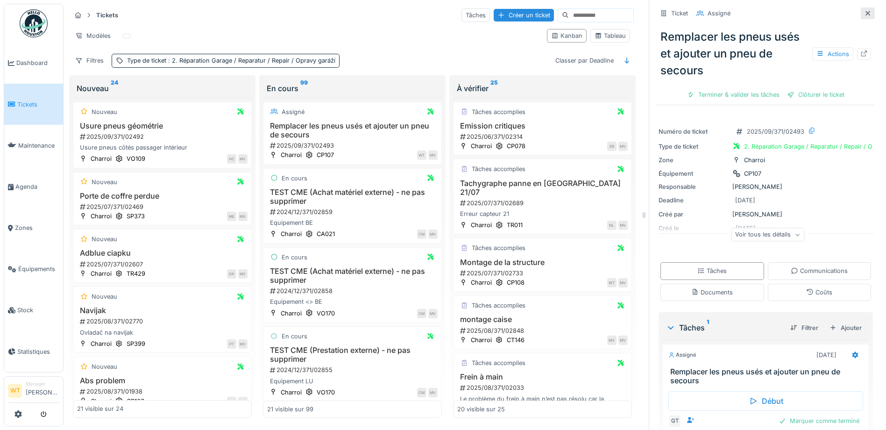
click at [864, 10] on icon at bounding box center [867, 13] width 7 height 6
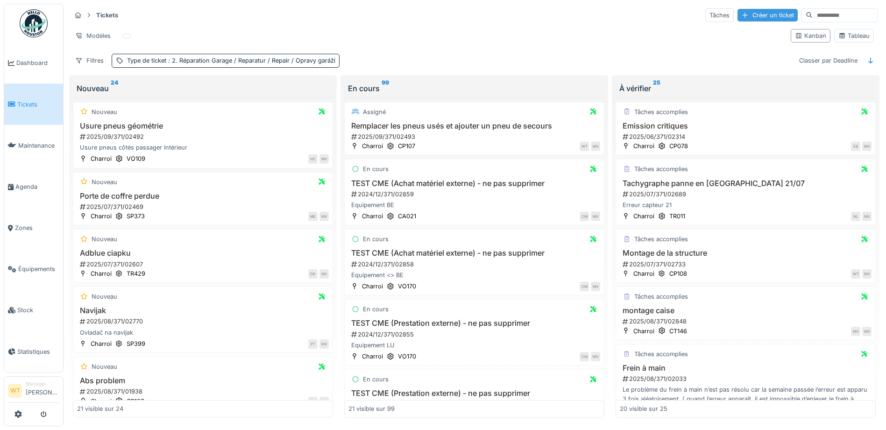
click at [753, 14] on div "Créer un ticket" at bounding box center [768, 15] width 60 height 13
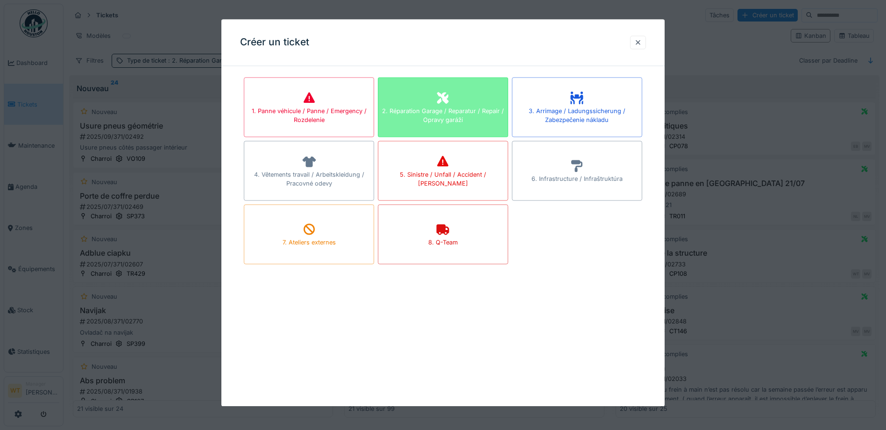
click at [427, 107] on div "2. Réparation Garage / Reparatur / Repair / Opravy garáží" at bounding box center [442, 116] width 129 height 18
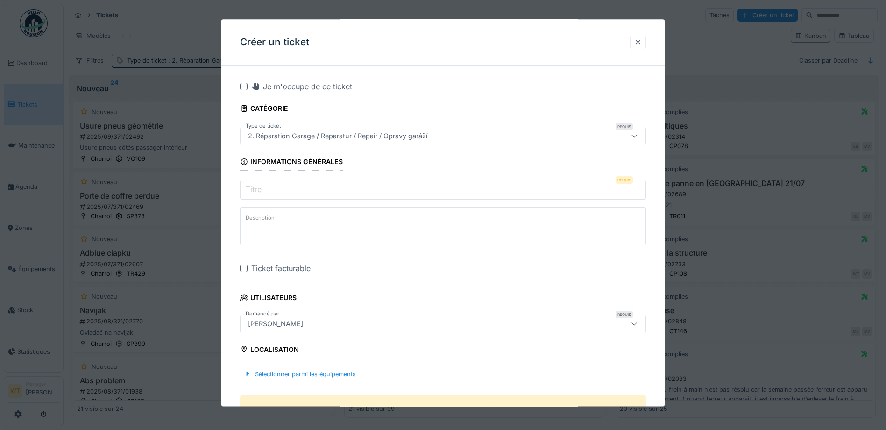
click at [307, 187] on input "Titre" at bounding box center [443, 190] width 406 height 20
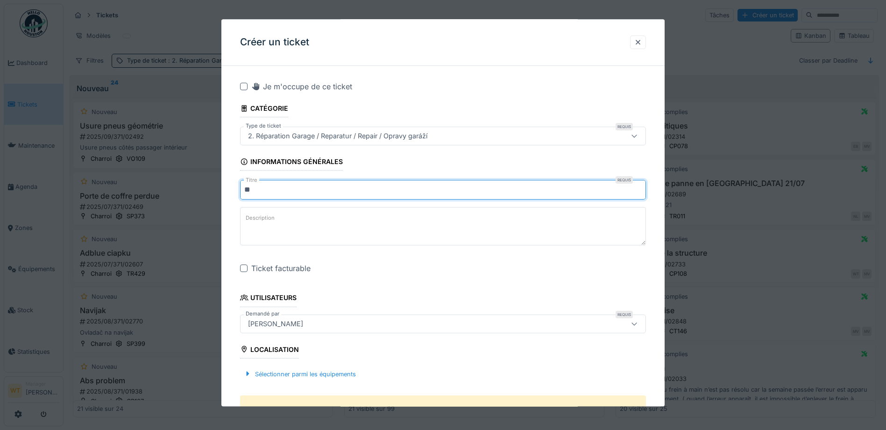
type input "*"
type input "******"
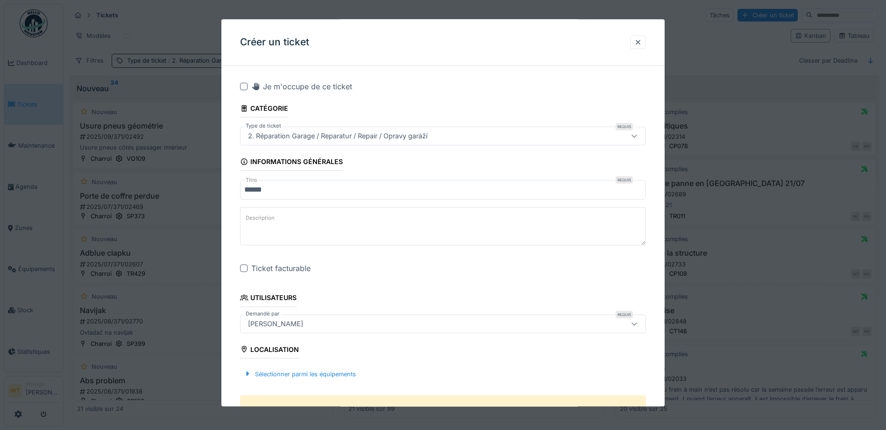
click at [300, 219] on textarea "Description" at bounding box center [443, 226] width 406 height 38
type textarea "*"
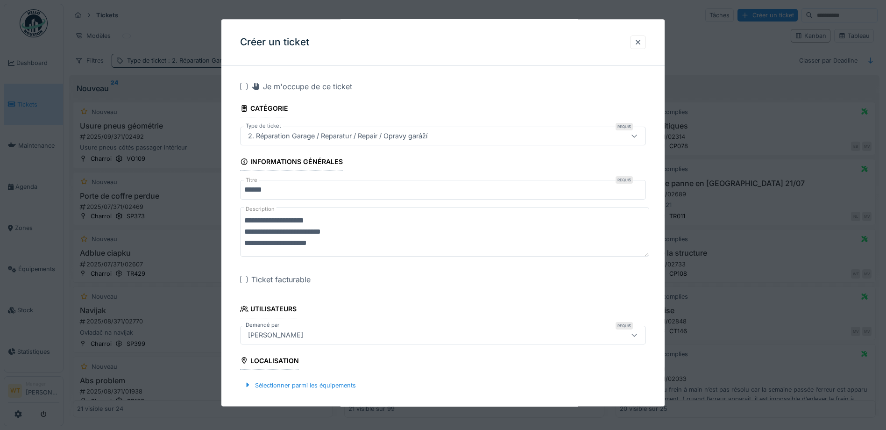
type textarea "**********"
drag, startPoint x: 243, startPoint y: 279, endPoint x: 281, endPoint y: 286, distance: 38.4
click at [243, 279] on div at bounding box center [243, 279] width 7 height 7
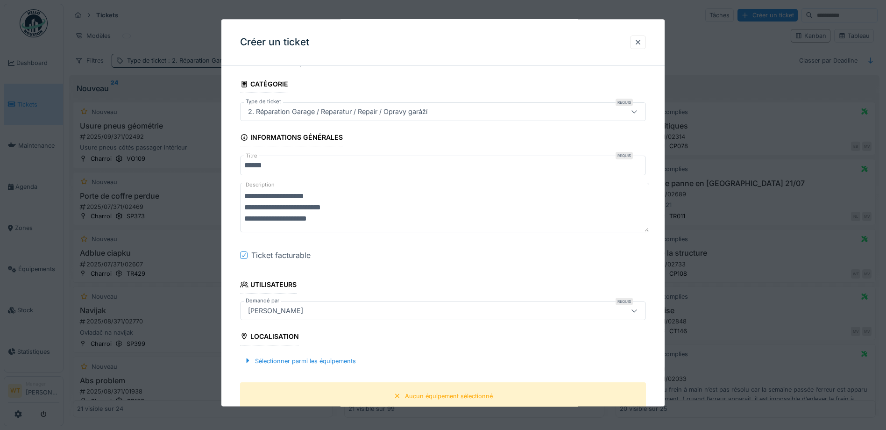
scroll to position [93, 0]
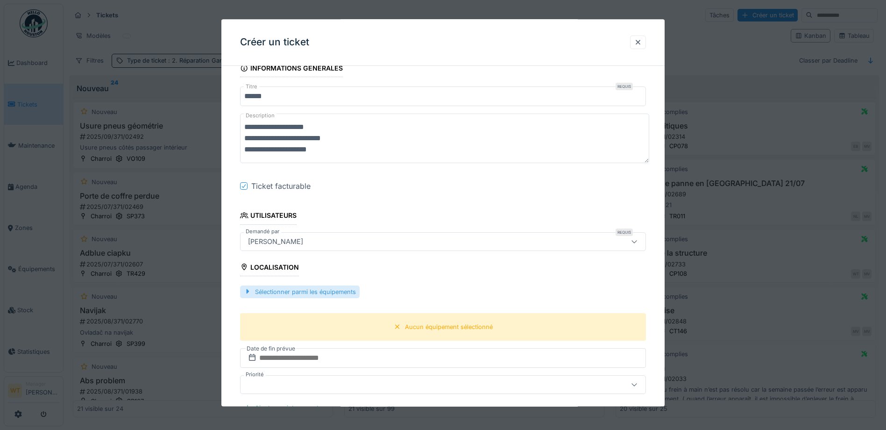
click at [347, 292] on div "Sélectionner parmi les équipements" at bounding box center [300, 291] width 120 height 13
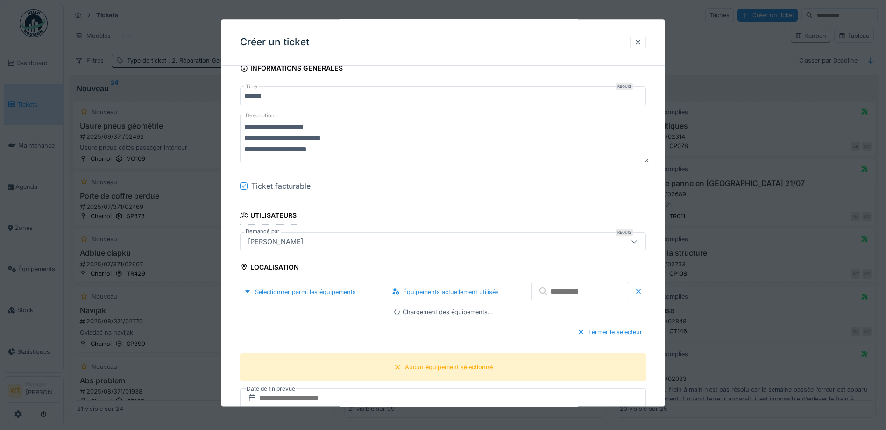
click at [540, 291] on input "text" at bounding box center [580, 292] width 98 height 20
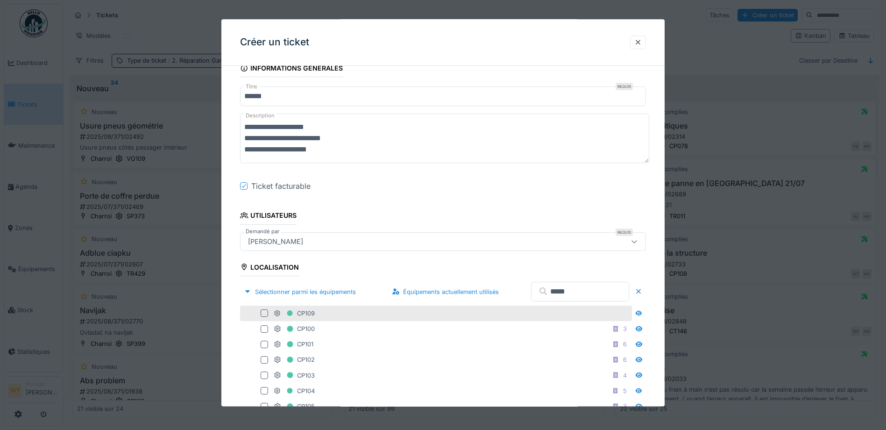
click at [331, 315] on div "CP109" at bounding box center [452, 313] width 356 height 12
click at [375, 313] on div "CP109" at bounding box center [452, 313] width 356 height 12
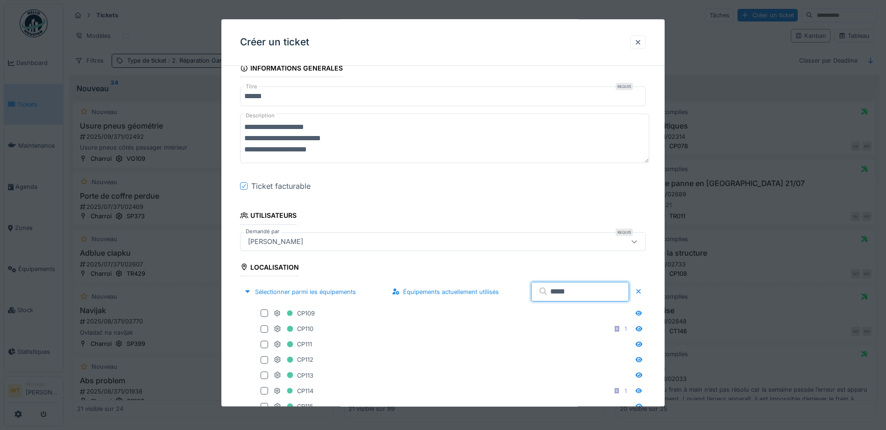
click at [571, 292] on input "*****" at bounding box center [580, 292] width 98 height 20
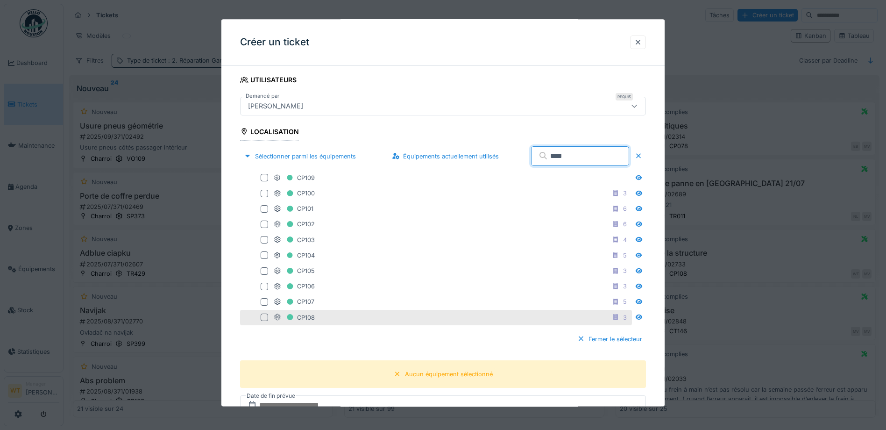
scroll to position [234, 0]
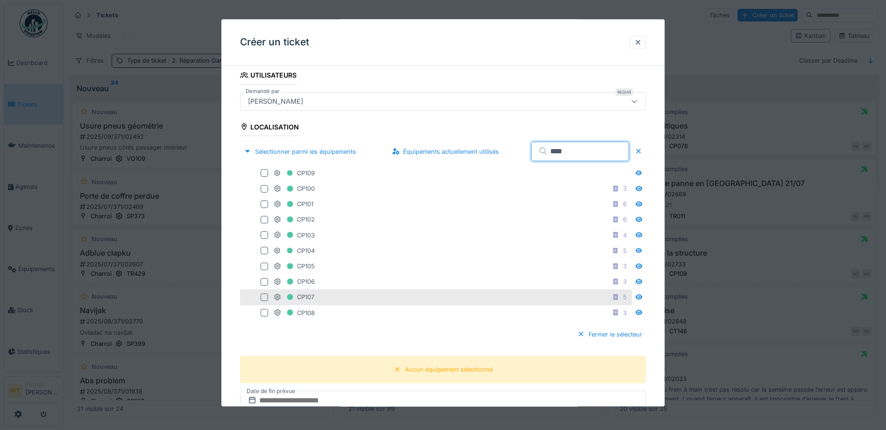
type input "****"
click at [333, 293] on div "CP107 5" at bounding box center [452, 297] width 356 height 12
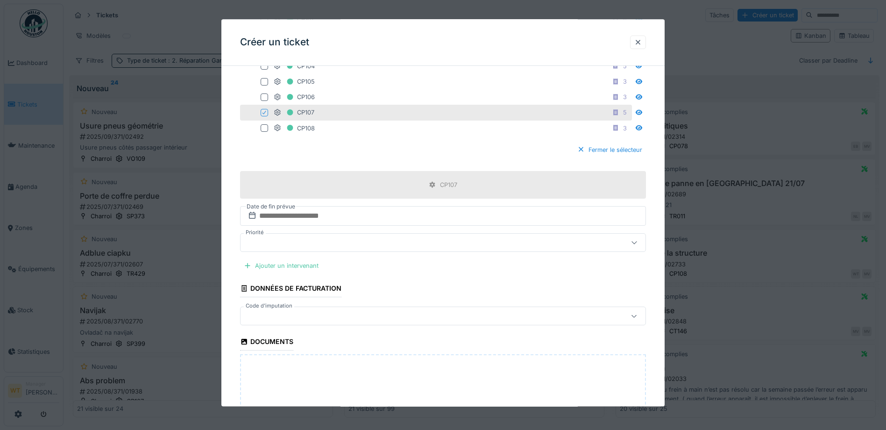
scroll to position [420, 0]
click at [303, 263] on div "Ajouter un intervenant" at bounding box center [281, 263] width 82 height 13
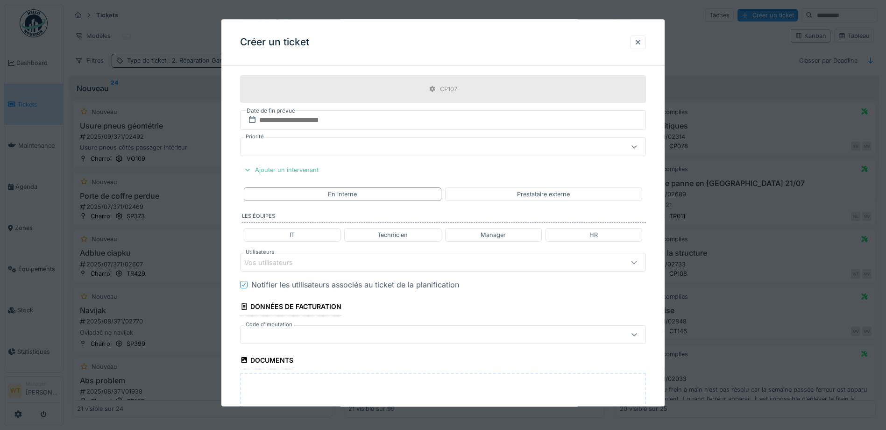
click at [310, 256] on div "Vos utilisateurs" at bounding box center [443, 262] width 406 height 19
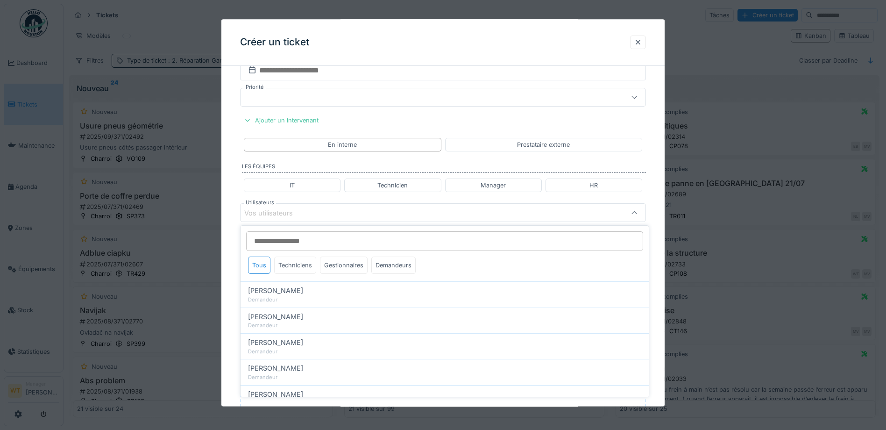
click at [299, 264] on div "Techniciens" at bounding box center [295, 264] width 42 height 17
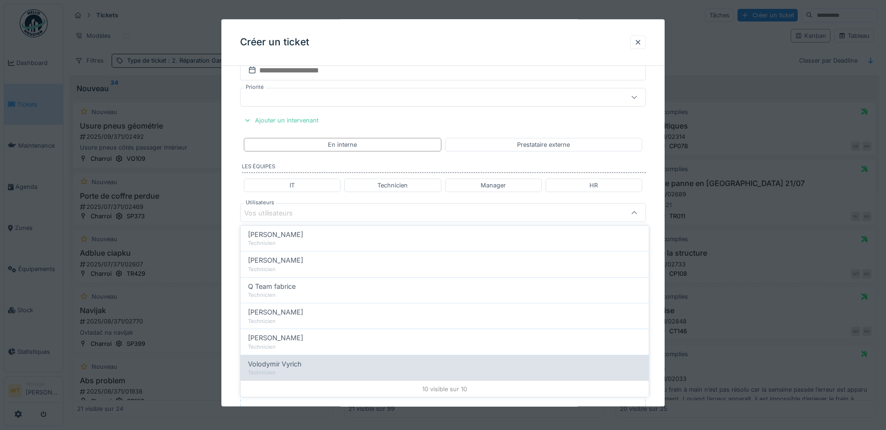
scroll to position [160, 0]
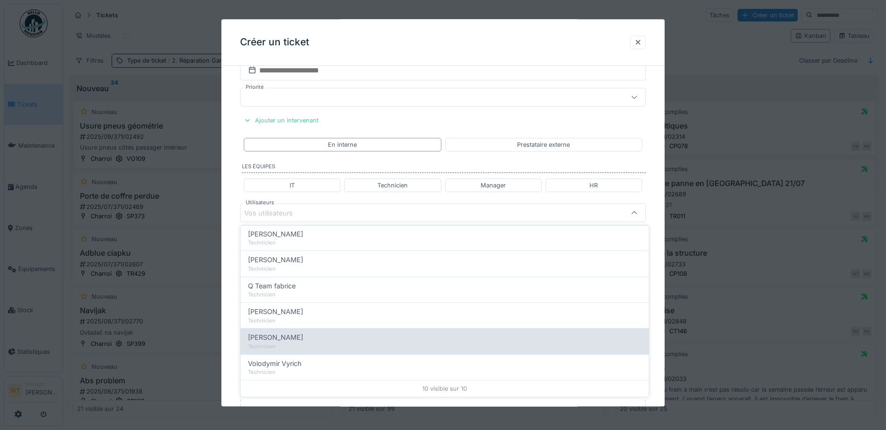
click at [309, 341] on div "[PERSON_NAME]" at bounding box center [444, 337] width 393 height 10
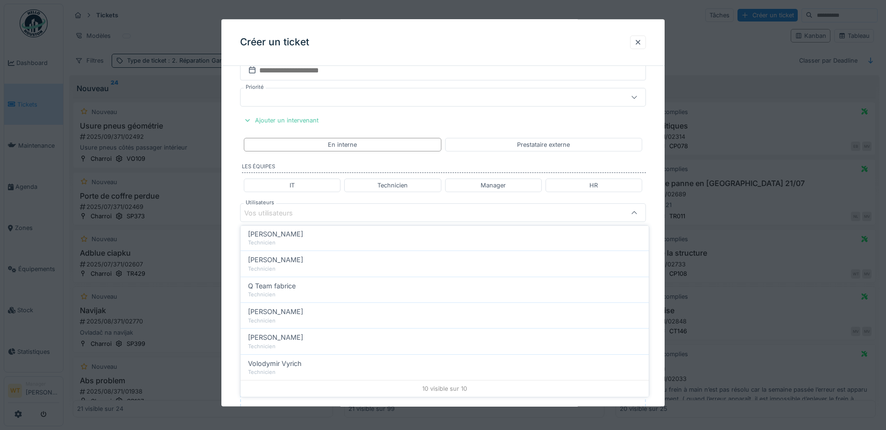
type input "****"
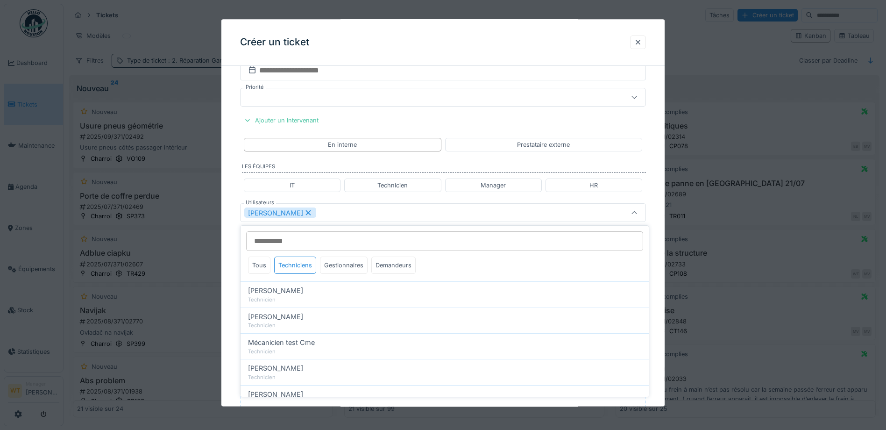
click at [360, 210] on div "[PERSON_NAME]" at bounding box center [419, 213] width 350 height 10
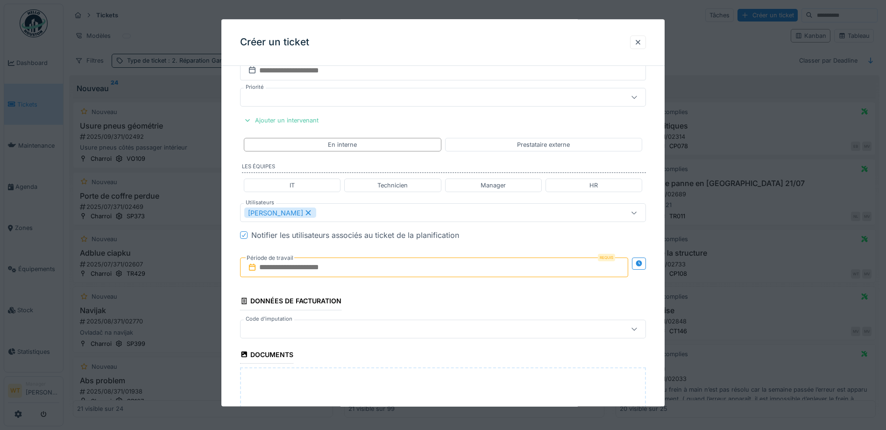
click at [337, 274] on input "text" at bounding box center [434, 268] width 388 height 20
click at [420, 377] on div "24" at bounding box center [420, 375] width 13 height 13
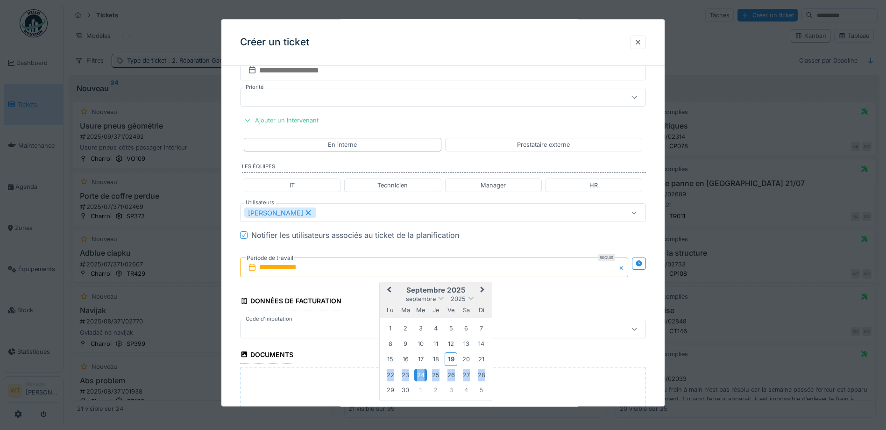
click at [420, 377] on div "24" at bounding box center [420, 375] width 13 height 13
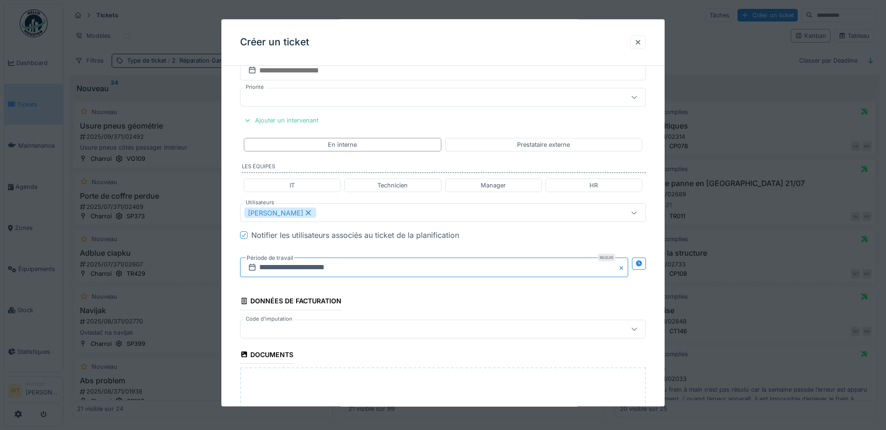
click at [354, 269] on input "**********" at bounding box center [434, 268] width 388 height 20
click at [318, 320] on div at bounding box center [443, 329] width 406 height 19
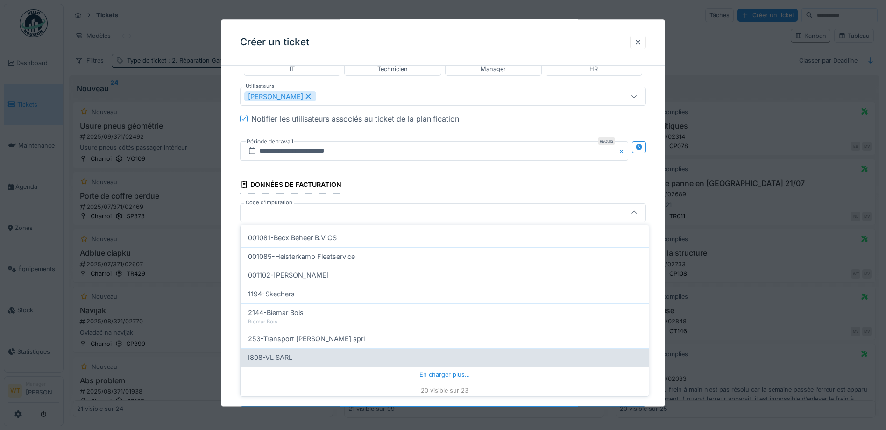
scroll to position [298, 0]
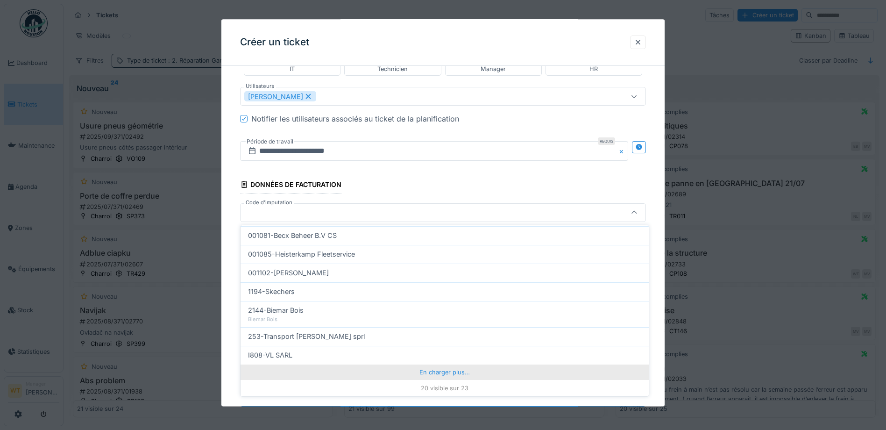
click at [430, 373] on div "En charger plus…" at bounding box center [445, 371] width 408 height 15
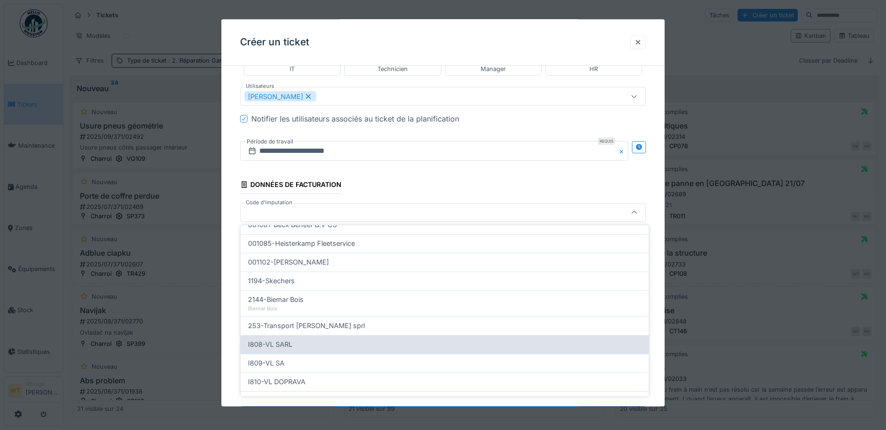
scroll to position [340, 0]
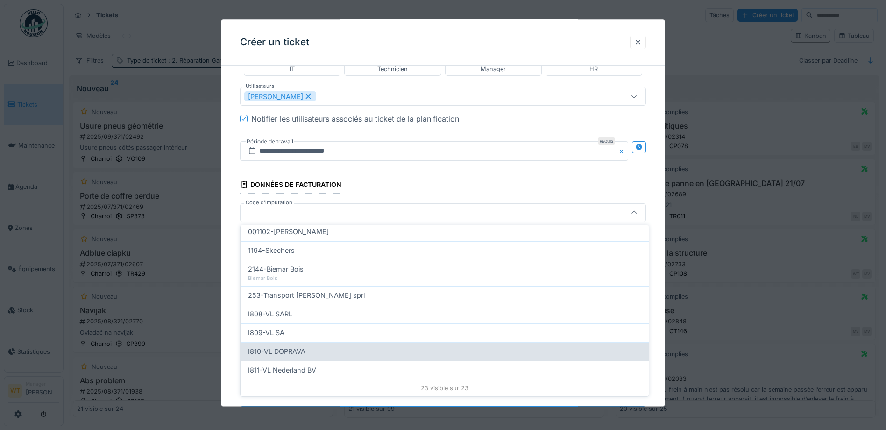
click at [321, 355] on div "I810-VL DOPRAVA" at bounding box center [444, 351] width 393 height 10
type input "***"
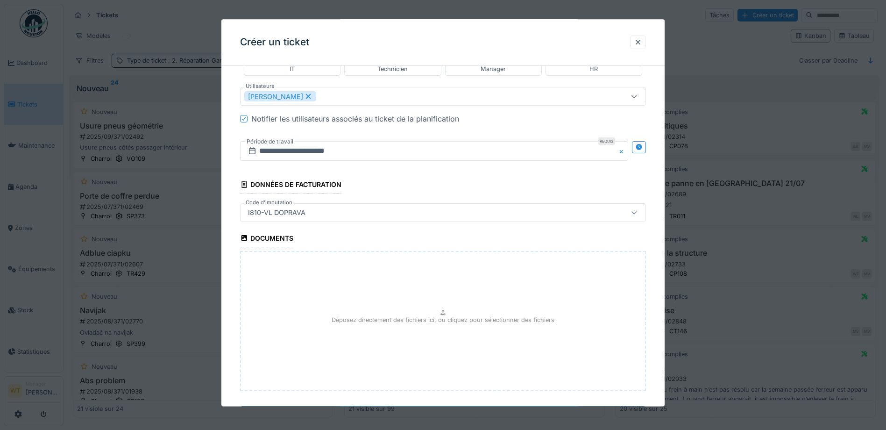
scroll to position [725, 0]
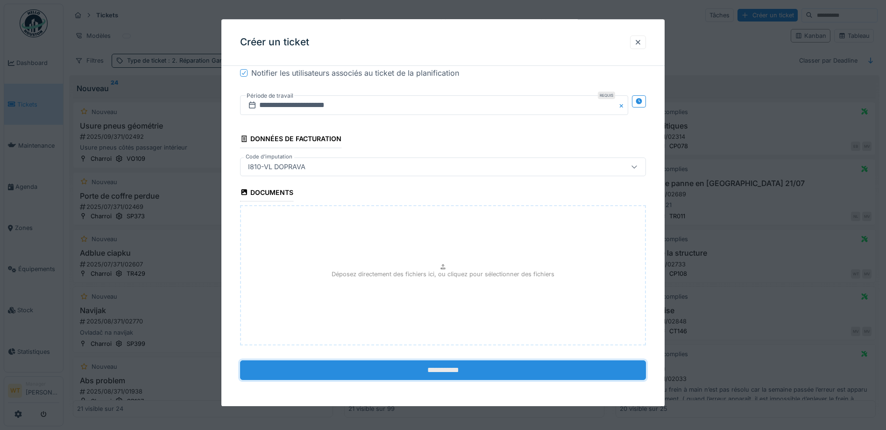
click at [390, 369] on input "**********" at bounding box center [443, 370] width 406 height 20
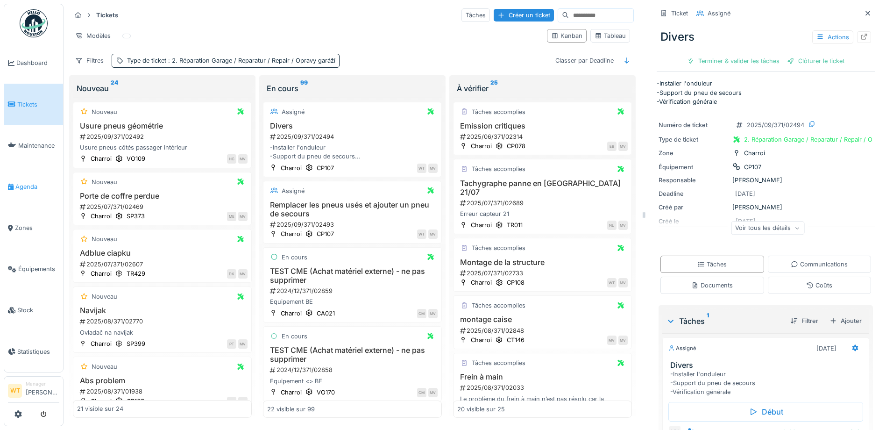
click at [34, 182] on span "Agenda" at bounding box center [37, 186] width 44 height 9
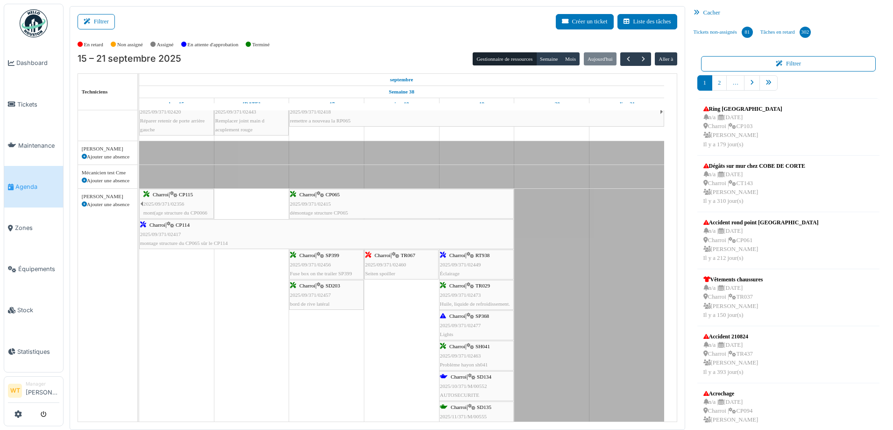
scroll to position [187, 0]
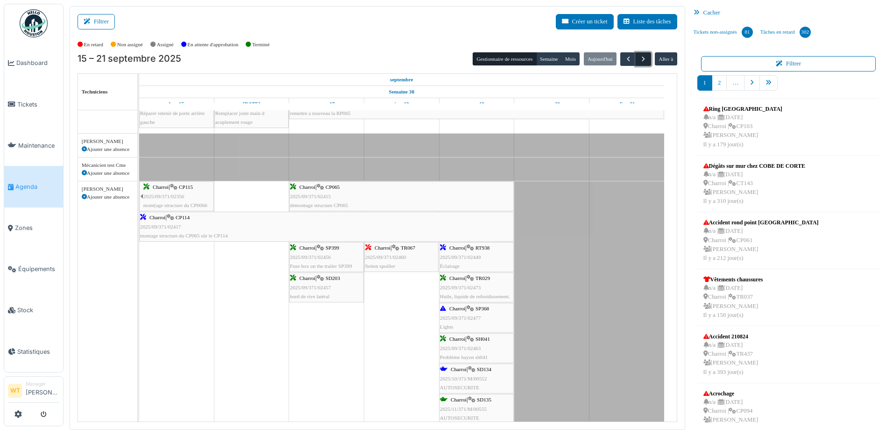
click at [639, 59] on span "button" at bounding box center [643, 59] width 8 height 8
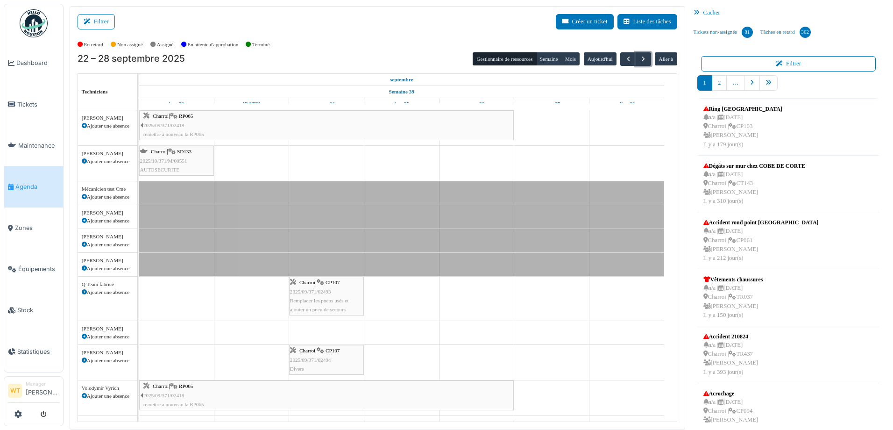
scroll to position [0, 0]
